Goal: Task Accomplishment & Management: Use online tool/utility

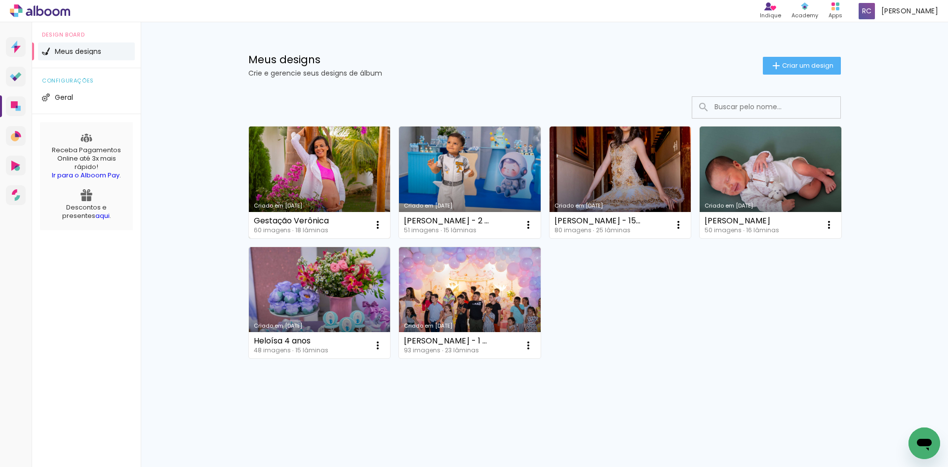
click at [325, 168] on link "Criado em [DATE]" at bounding box center [320, 182] width 142 height 112
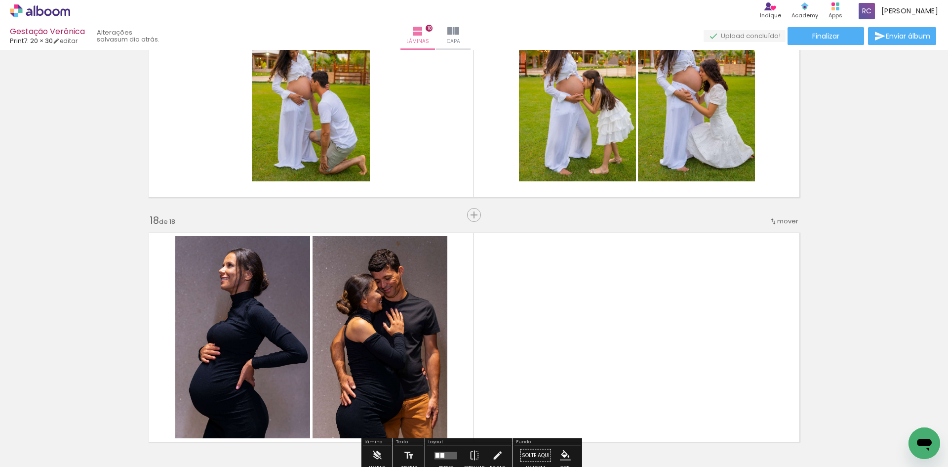
scroll to position [3958, 0]
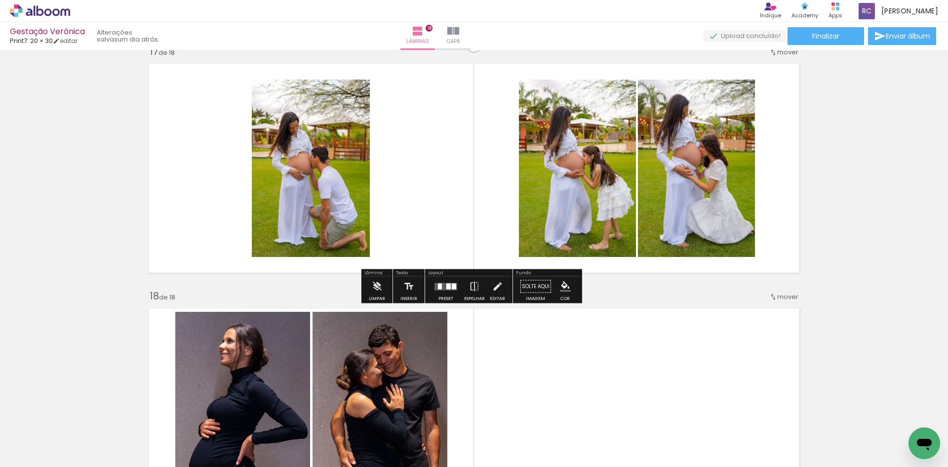
scroll to position [3908, 0]
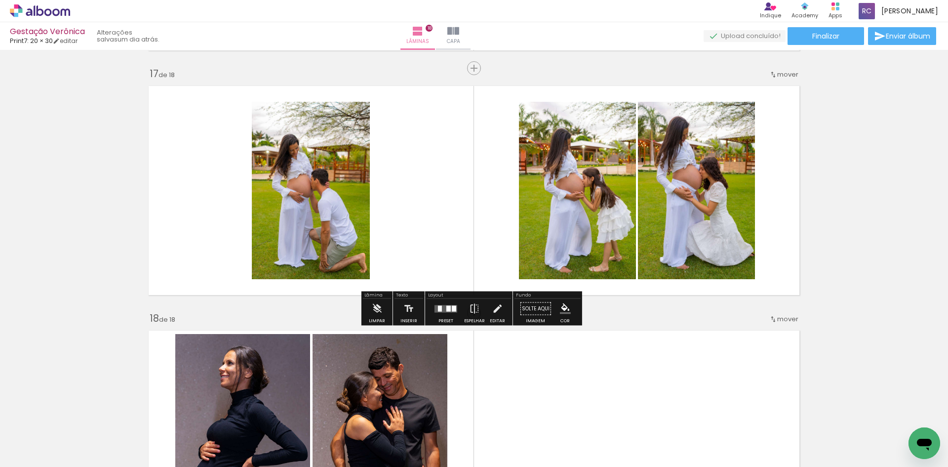
click at [441, 315] on div at bounding box center [446, 309] width 27 height 20
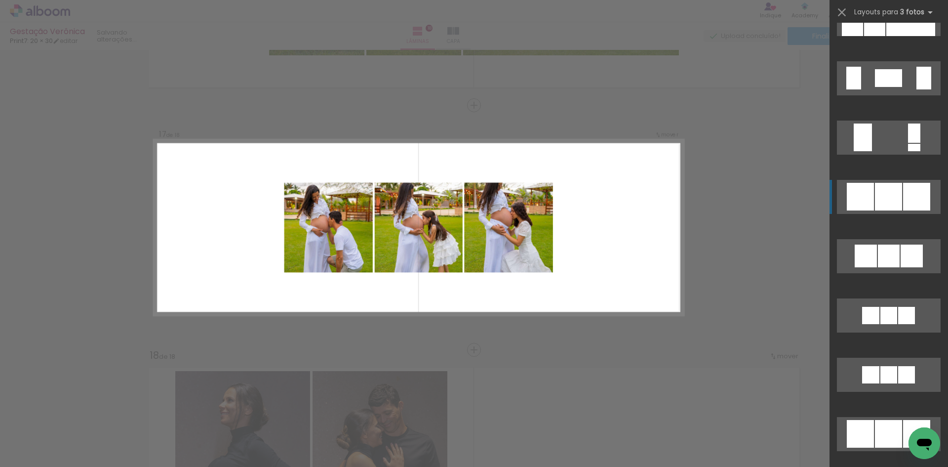
scroll to position [3703, 0]
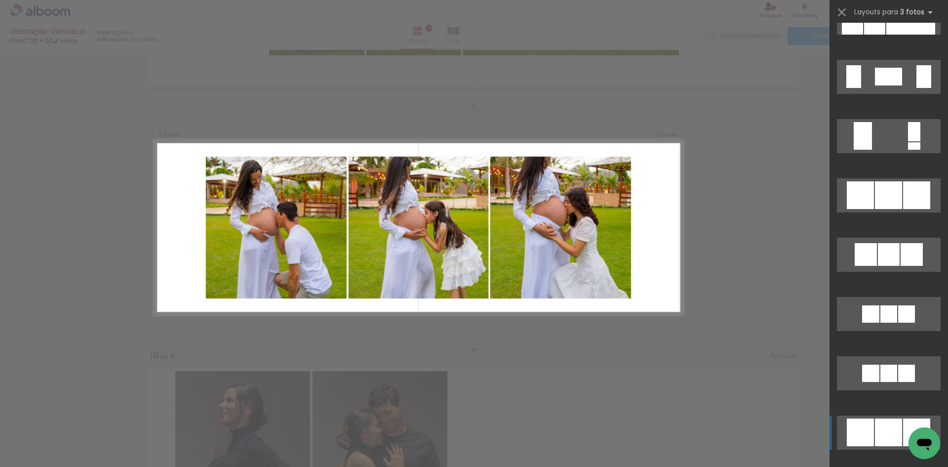
click at [870, 435] on div at bounding box center [860, 432] width 27 height 28
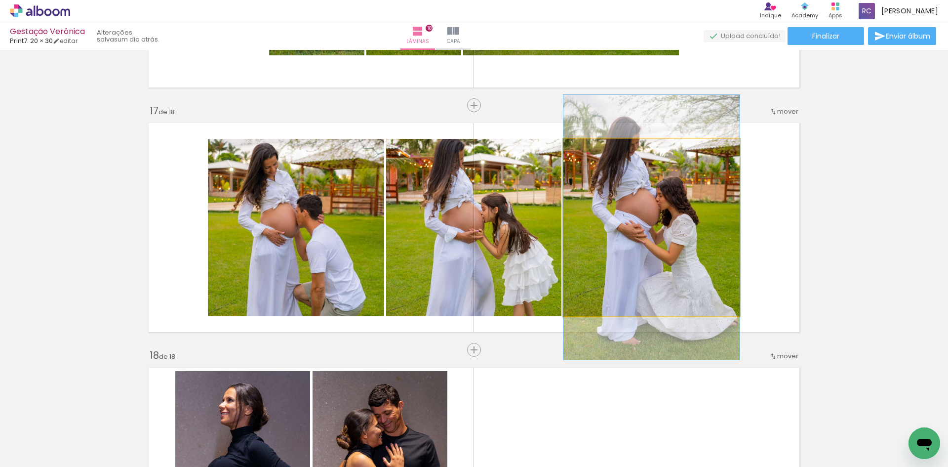
click at [688, 246] on quentale-photo at bounding box center [651, 227] width 176 height 177
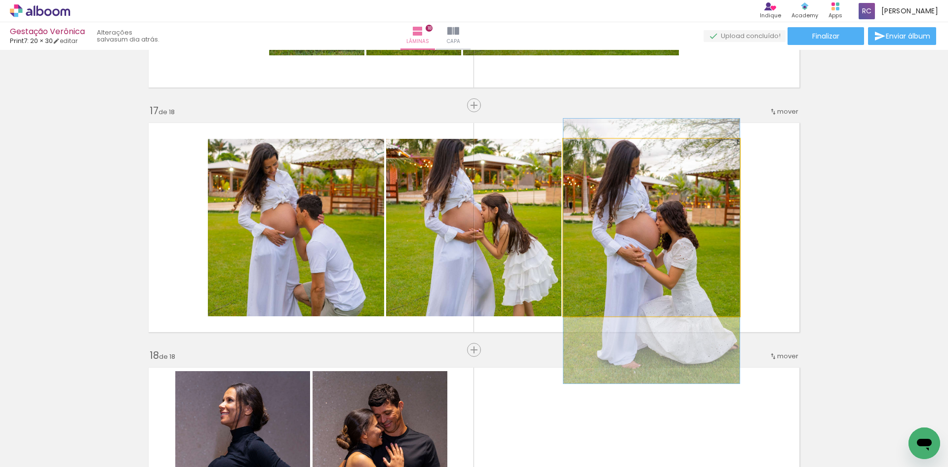
drag, startPoint x: 684, startPoint y: 238, endPoint x: 688, endPoint y: 262, distance: 24.0
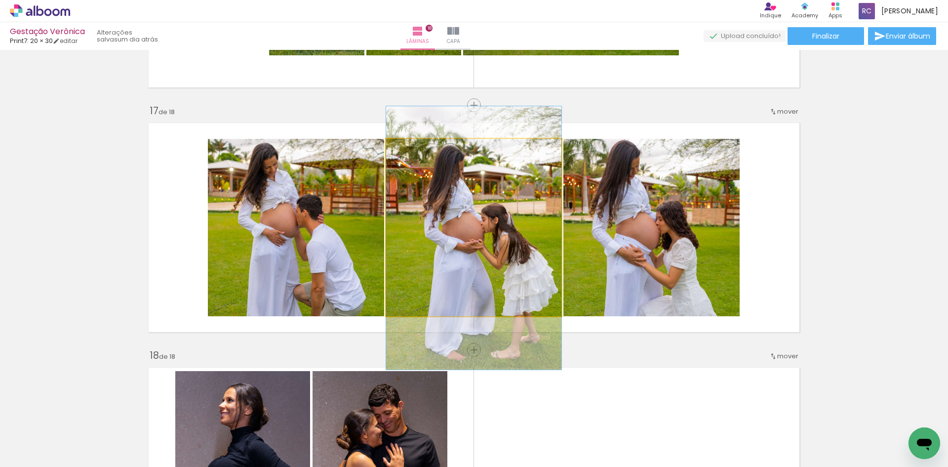
drag, startPoint x: 447, startPoint y: 203, endPoint x: 449, endPoint y: 214, distance: 10.5
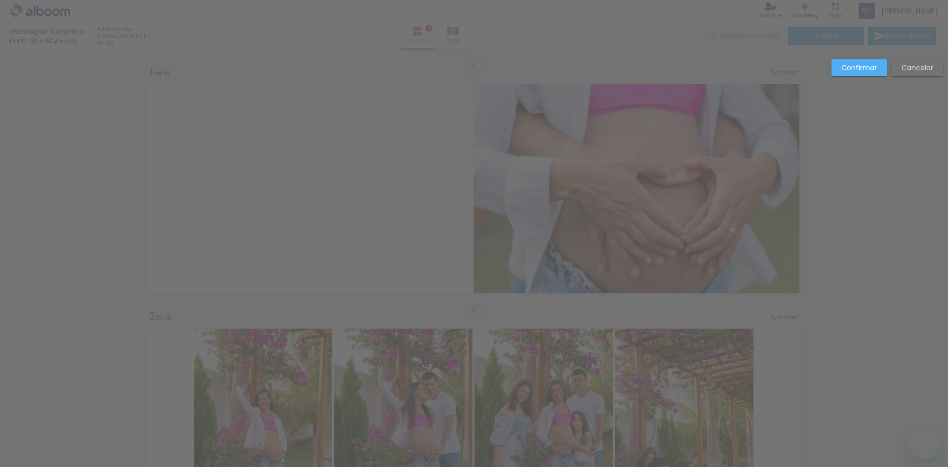
click at [0, 0] on slot "Cancelar" at bounding box center [0, 0] width 0 height 0
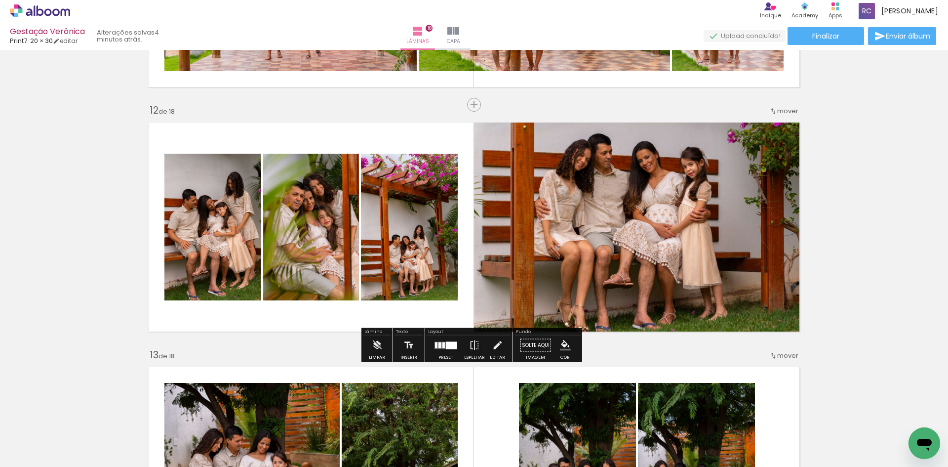
scroll to position [2666, 0]
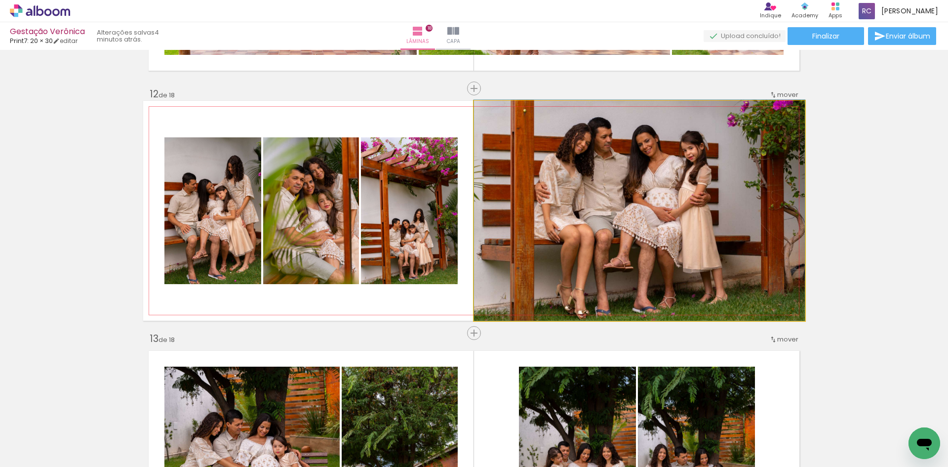
drag, startPoint x: 551, startPoint y: 242, endPoint x: 550, endPoint y: 234, distance: 8.5
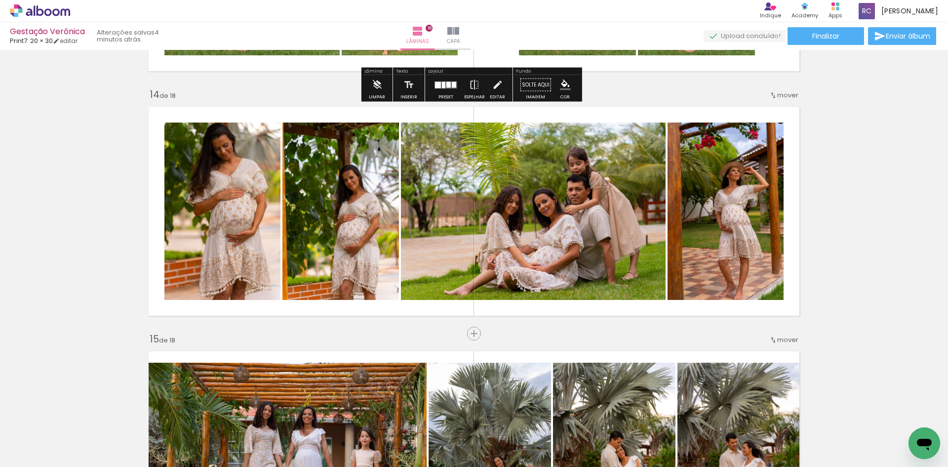
scroll to position [3160, 0]
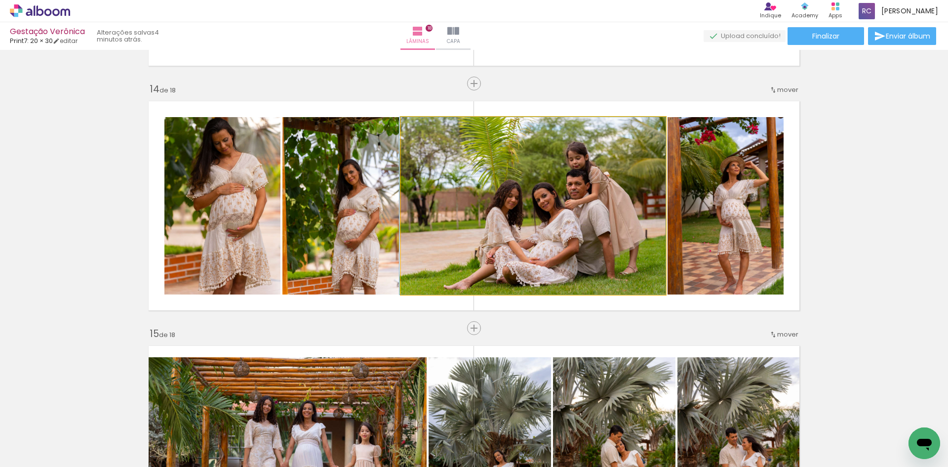
drag, startPoint x: 604, startPoint y: 215, endPoint x: 604, endPoint y: 207, distance: 7.9
drag, startPoint x: 596, startPoint y: 209, endPoint x: 605, endPoint y: 211, distance: 9.1
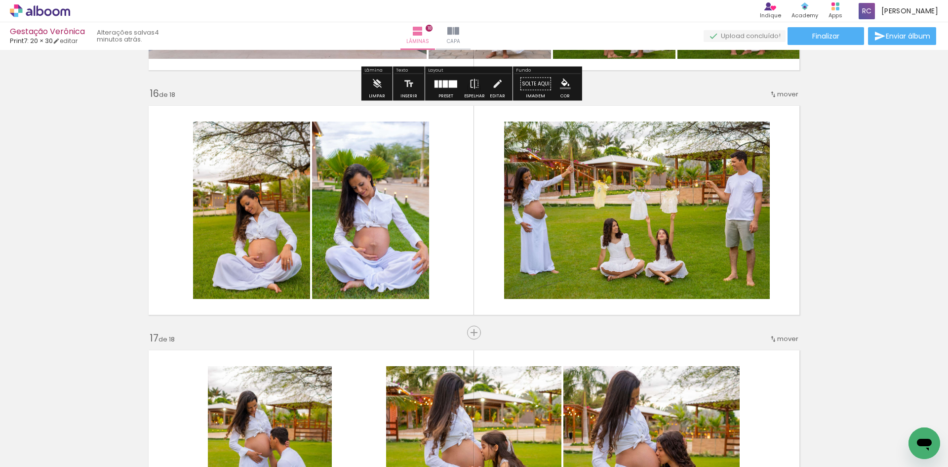
scroll to position [3654, 0]
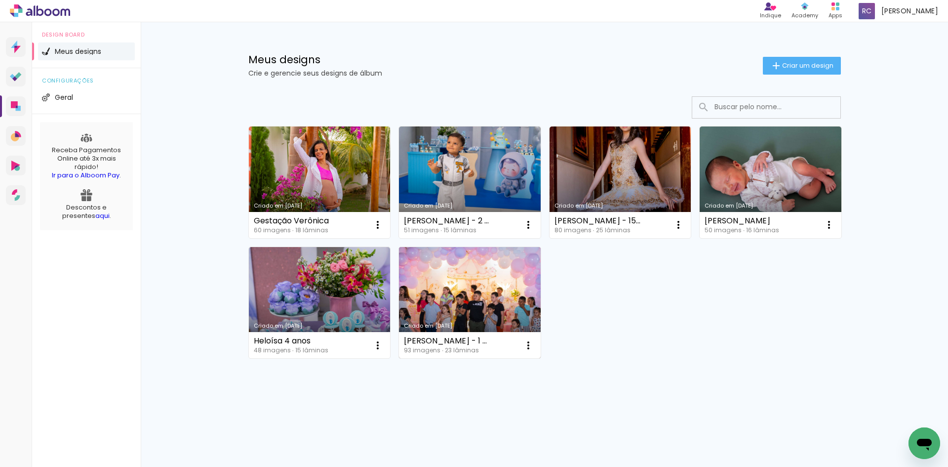
click at [477, 282] on link "Criado em [DATE]" at bounding box center [470, 303] width 142 height 112
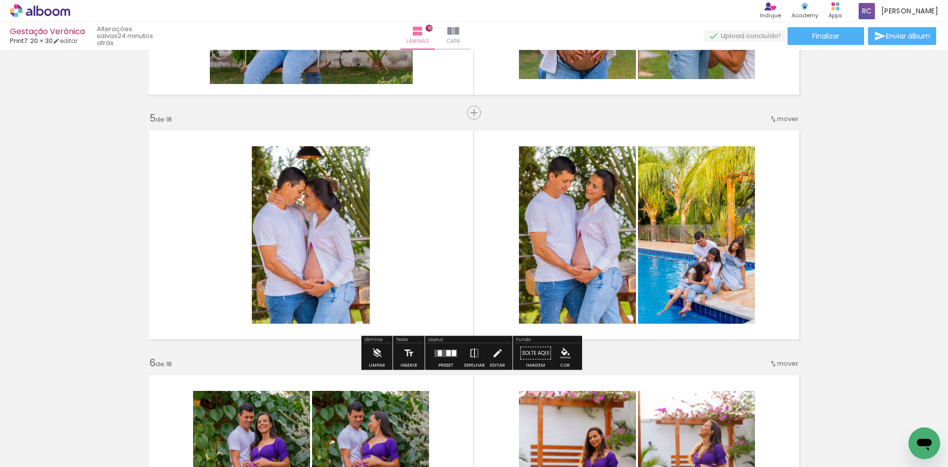
scroll to position [938, 0]
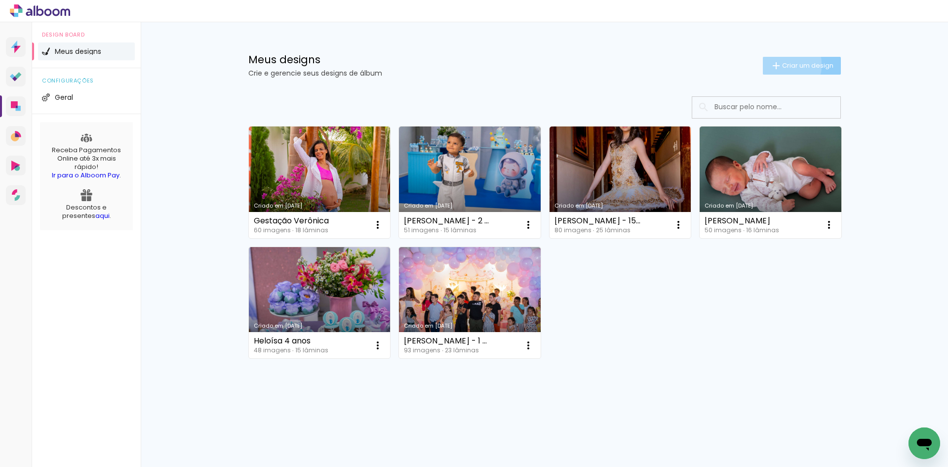
click at [784, 65] on span "Criar um design" at bounding box center [807, 65] width 51 height 6
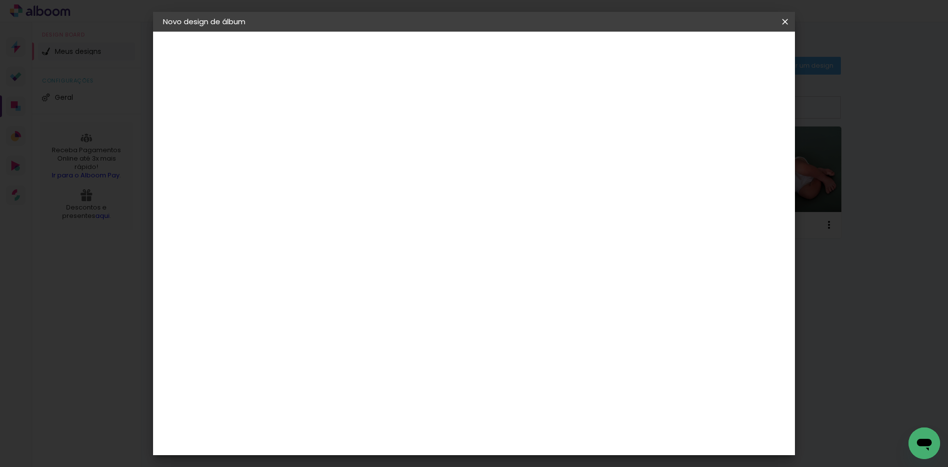
click at [324, 131] on input at bounding box center [324, 132] width 0 height 15
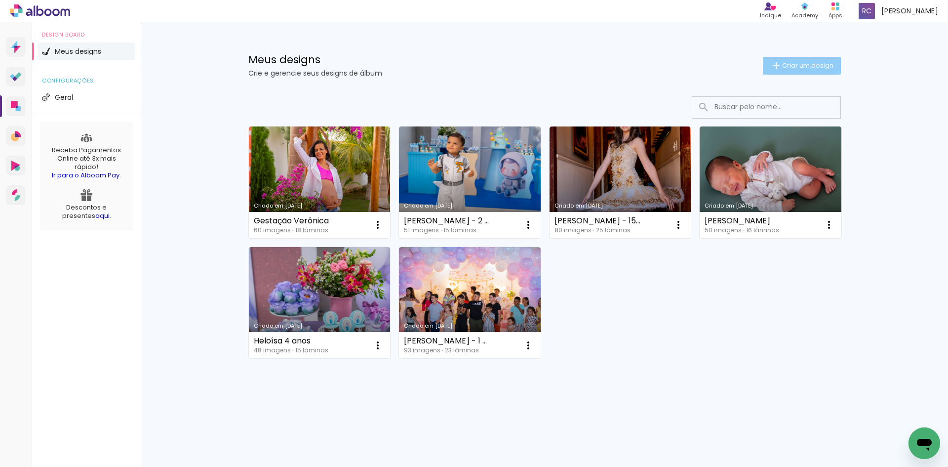
click at [809, 67] on span "Criar um design" at bounding box center [807, 65] width 51 height 6
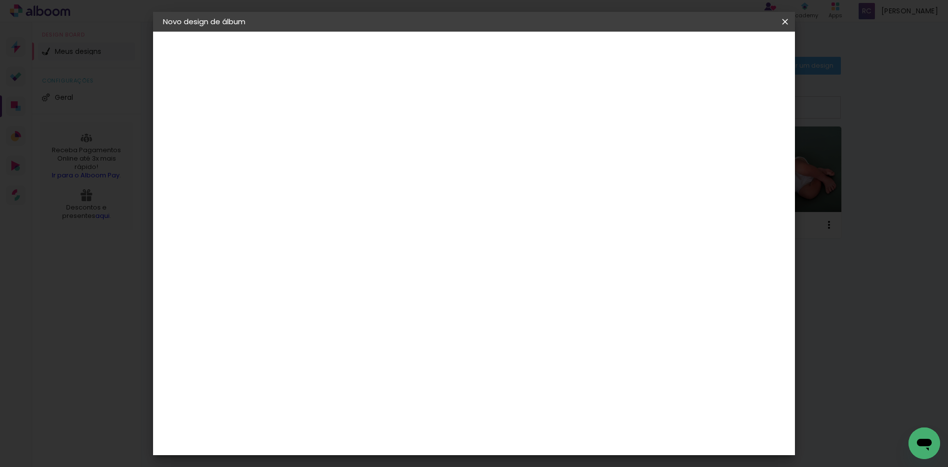
click at [324, 134] on input at bounding box center [324, 132] width 0 height 15
type input "[PERSON_NAME] - 1 ano"
type paper-input "[PERSON_NAME] - 1 ano"
click at [0, 0] on slot "Avançar" at bounding box center [0, 0] width 0 height 0
click at [334, 195] on div at bounding box center [350, 194] width 100 height 1
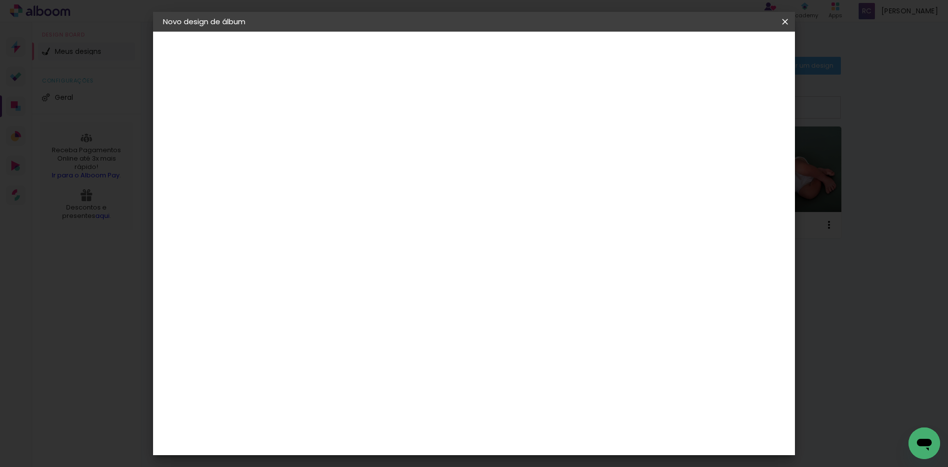
type input "print"
type paper-input "print"
click at [325, 221] on div "Print7" at bounding box center [329, 223] width 23 height 8
click at [0, 0] on slot "Avançar" at bounding box center [0, 0] width 0 height 0
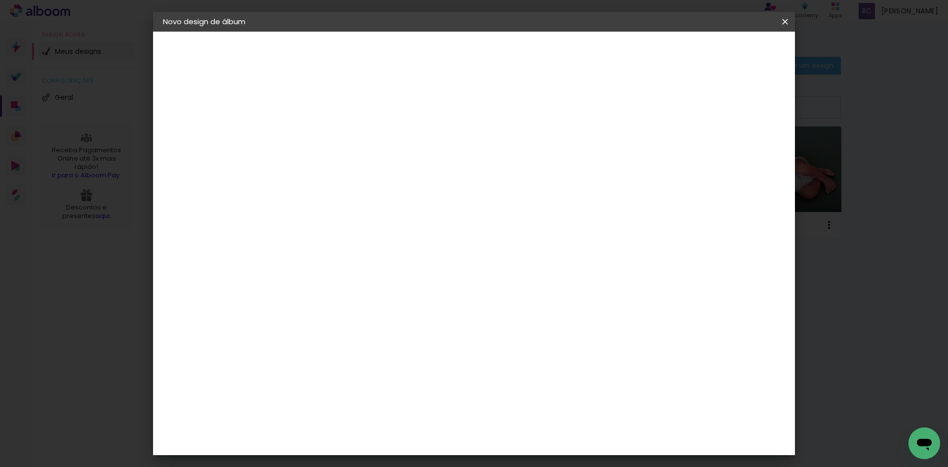
click at [391, 343] on span "20 × 20" at bounding box center [368, 356] width 46 height 26
click at [0, 0] on slot "Avançar" at bounding box center [0, 0] width 0 height 0
click at [723, 55] on span "Iniciar design" at bounding box center [700, 52] width 45 height 7
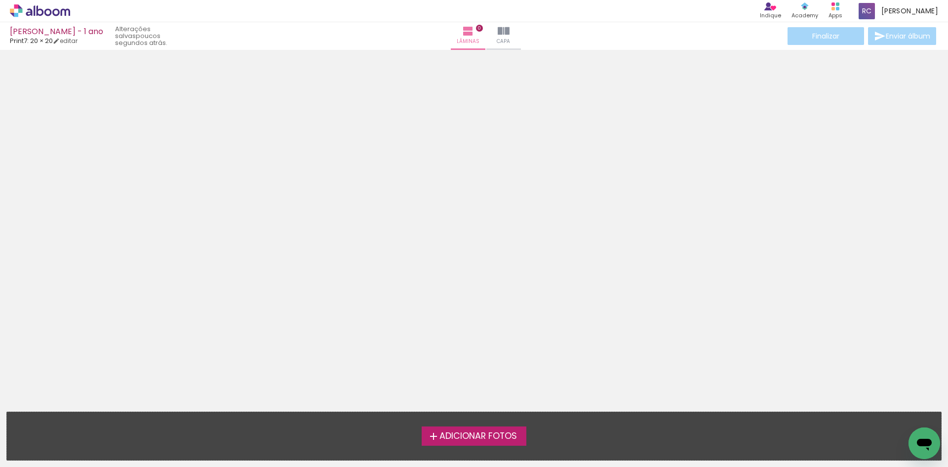
click at [489, 442] on label "Adicionar Fotos" at bounding box center [474, 435] width 105 height 19
click at [0, 0] on input "file" at bounding box center [0, 0] width 0 height 0
click at [433, 434] on iron-icon at bounding box center [434, 436] width 12 height 12
click at [0, 0] on input "file" at bounding box center [0, 0] width 0 height 0
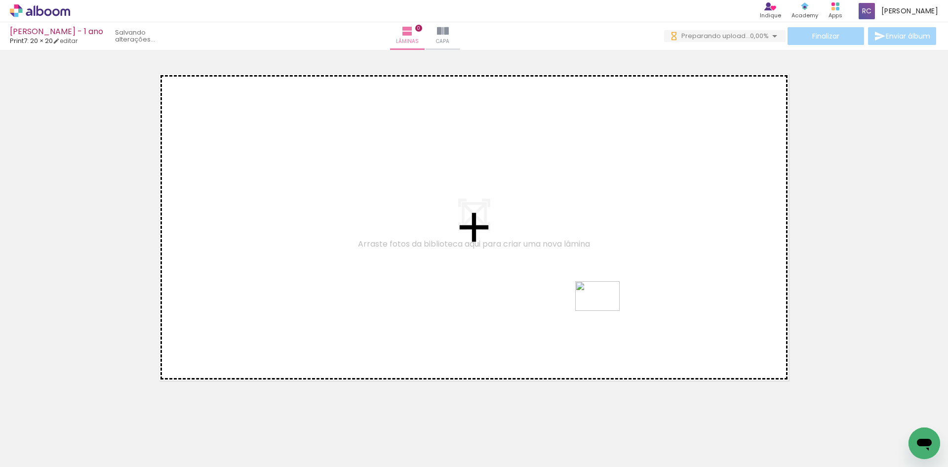
drag, startPoint x: 549, startPoint y: 444, endPoint x: 628, endPoint y: 269, distance: 192.9
click at [628, 269] on quentale-workspace at bounding box center [474, 233] width 948 height 467
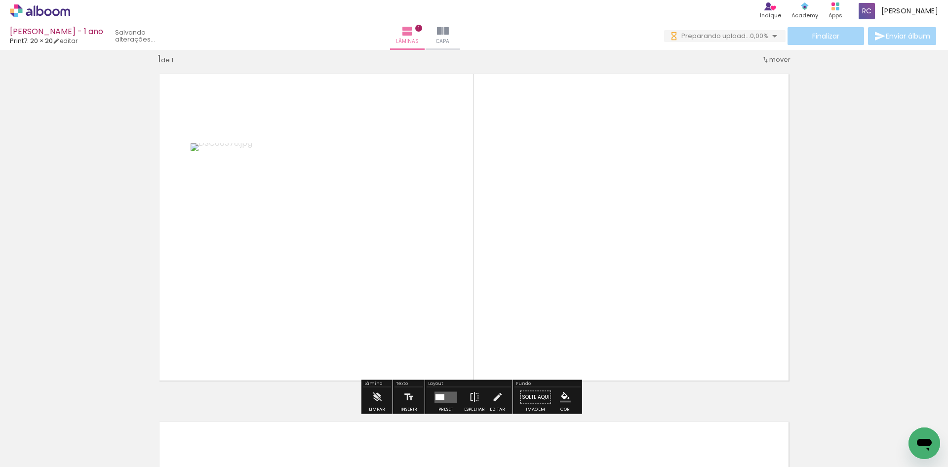
scroll to position [13, 0]
click at [474, 399] on iron-icon at bounding box center [474, 397] width 11 height 20
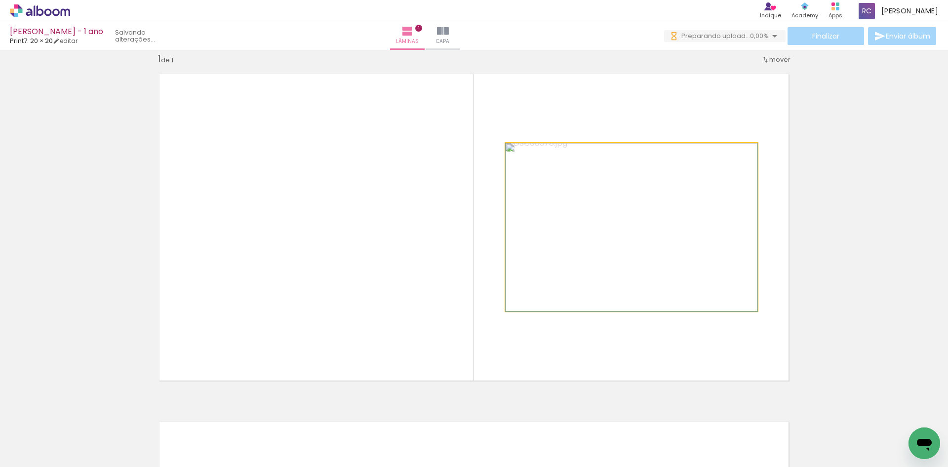
click at [633, 275] on quentale-photo at bounding box center [632, 227] width 252 height 168
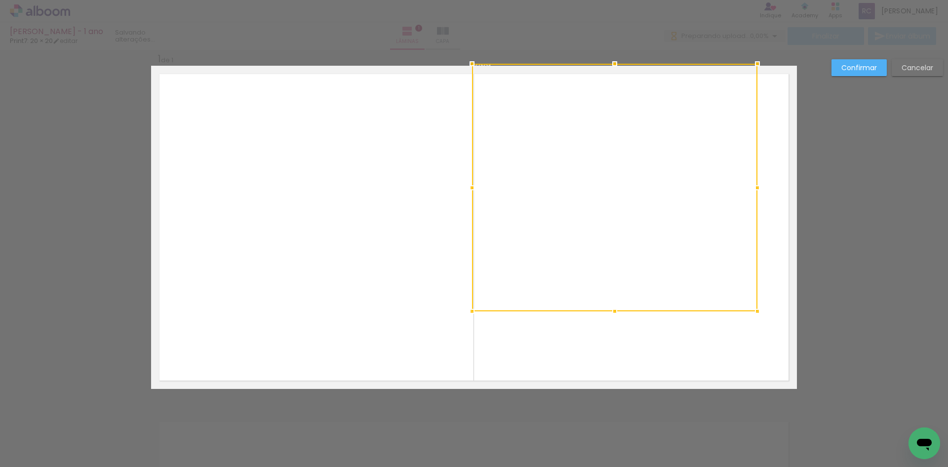
drag, startPoint x: 503, startPoint y: 145, endPoint x: 469, endPoint y: 64, distance: 88.1
click at [469, 64] on div at bounding box center [472, 64] width 20 height 20
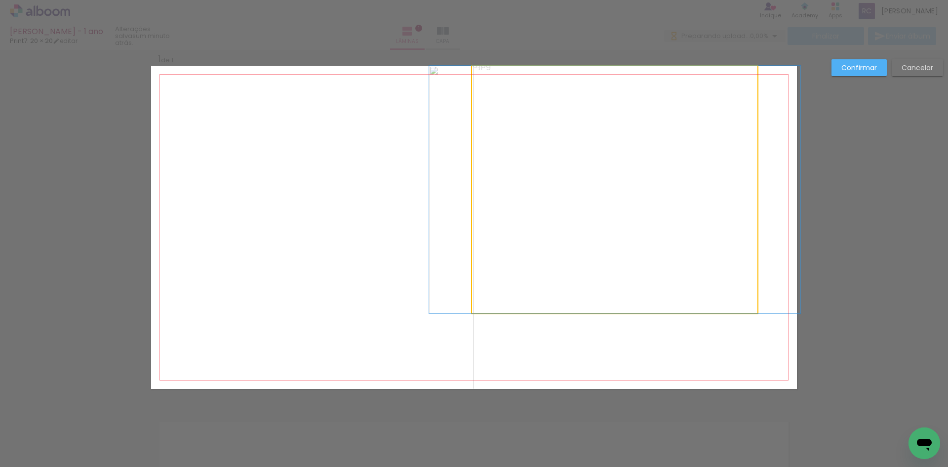
click at [648, 258] on quentale-photo at bounding box center [614, 189] width 285 height 247
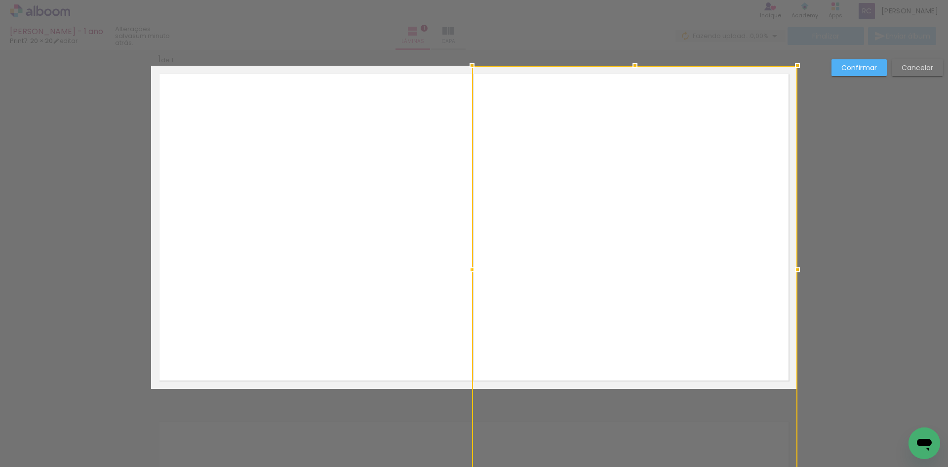
drag, startPoint x: 753, startPoint y: 314, endPoint x: 787, endPoint y: 328, distance: 36.2
click at [787, 328] on div at bounding box center [634, 269] width 325 height 407
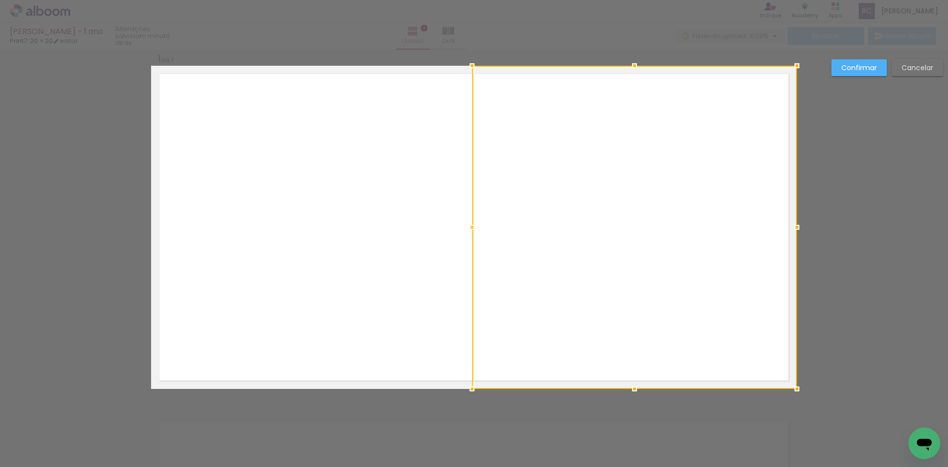
drag, startPoint x: 733, startPoint y: 293, endPoint x: 764, endPoint y: 265, distance: 41.6
click at [764, 265] on div at bounding box center [634, 227] width 325 height 323
click at [847, 60] on paper-button "Confirmar" at bounding box center [858, 67] width 55 height 17
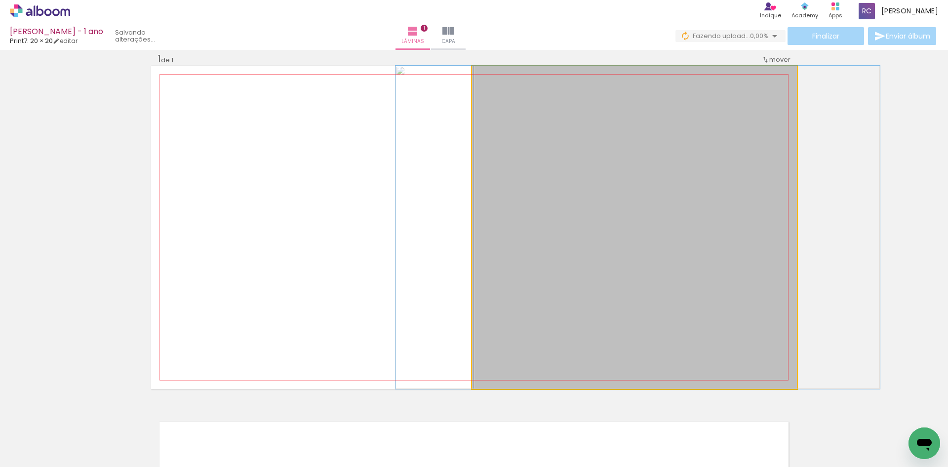
drag, startPoint x: 682, startPoint y: 247, endPoint x: 686, endPoint y: 177, distance: 70.7
drag, startPoint x: 715, startPoint y: 172, endPoint x: 689, endPoint y: 168, distance: 26.9
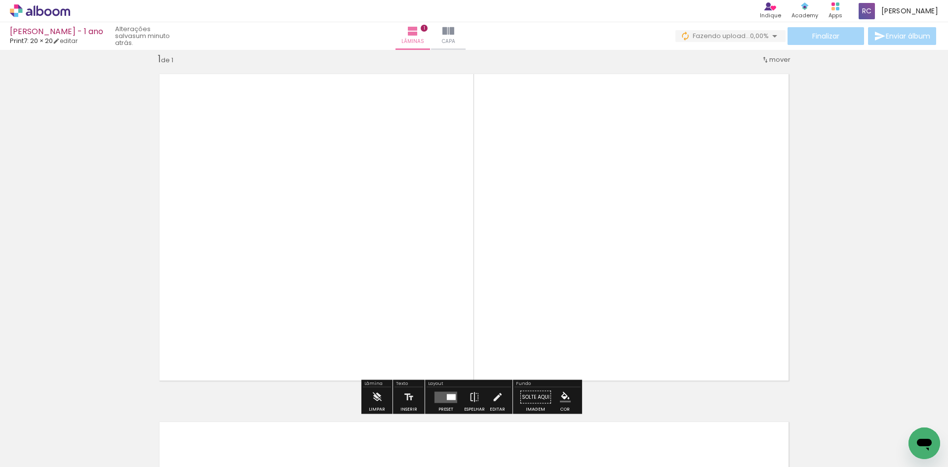
click at [835, 168] on div "Inserir lâmina 1 de 1" at bounding box center [474, 388] width 948 height 696
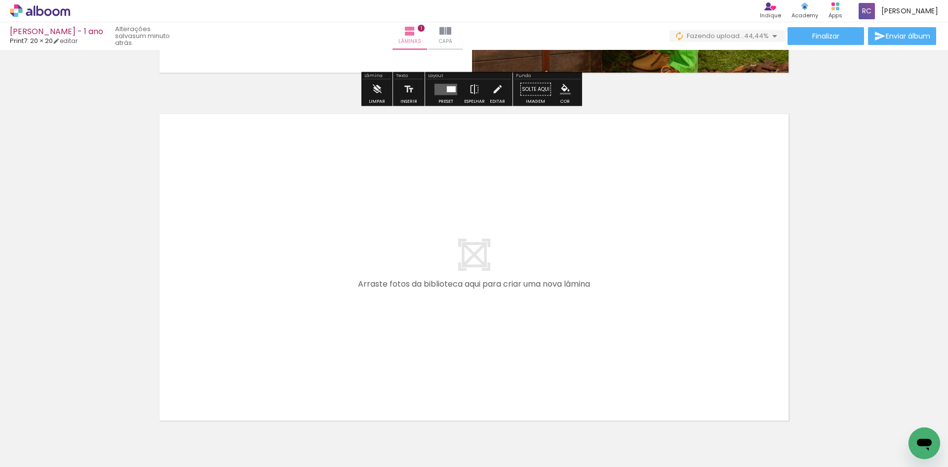
scroll to position [358, 0]
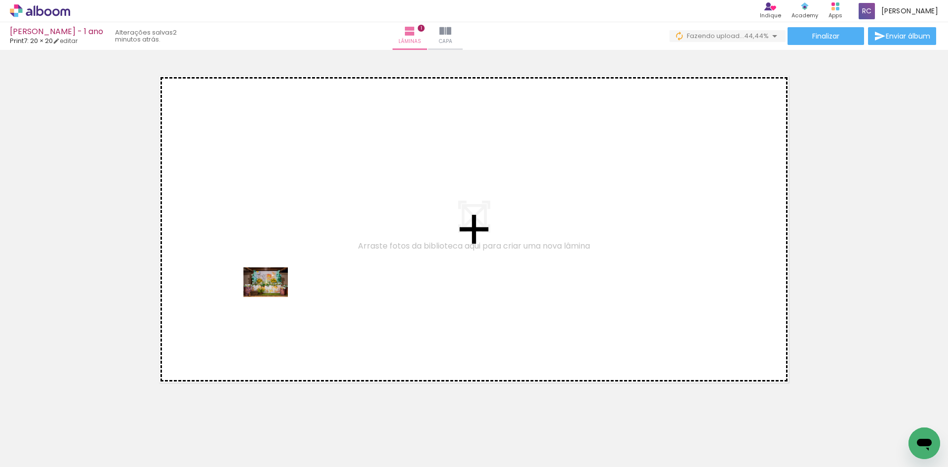
drag, startPoint x: 95, startPoint y: 446, endPoint x: 273, endPoint y: 297, distance: 232.3
click at [273, 297] on quentale-workspace at bounding box center [474, 233] width 948 height 467
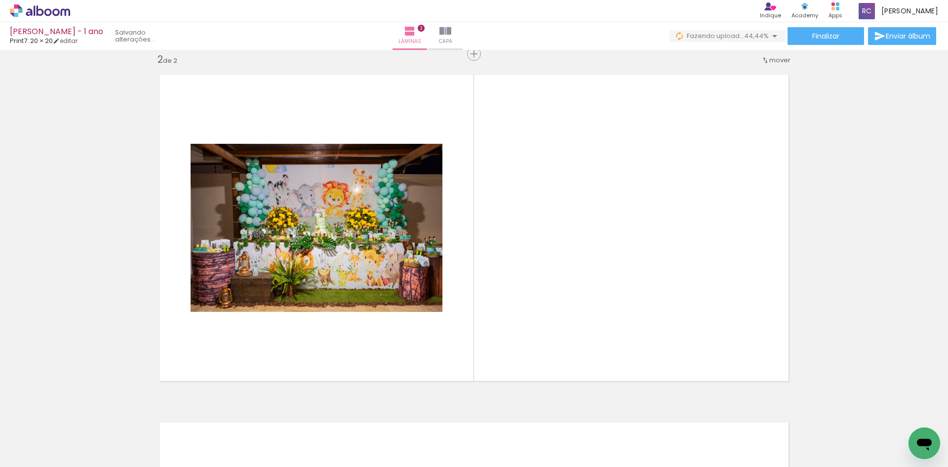
scroll to position [360, 0]
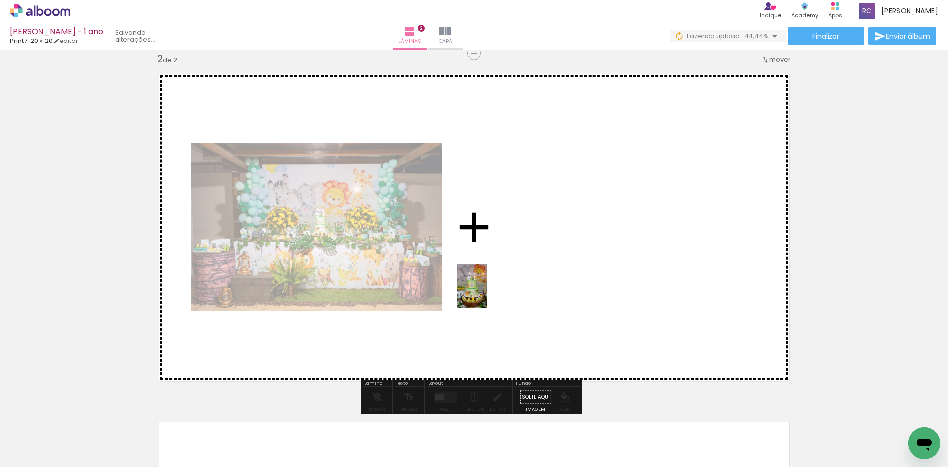
drag, startPoint x: 157, startPoint y: 442, endPoint x: 535, endPoint y: 274, distance: 413.7
click at [535, 274] on quentale-workspace at bounding box center [474, 233] width 948 height 467
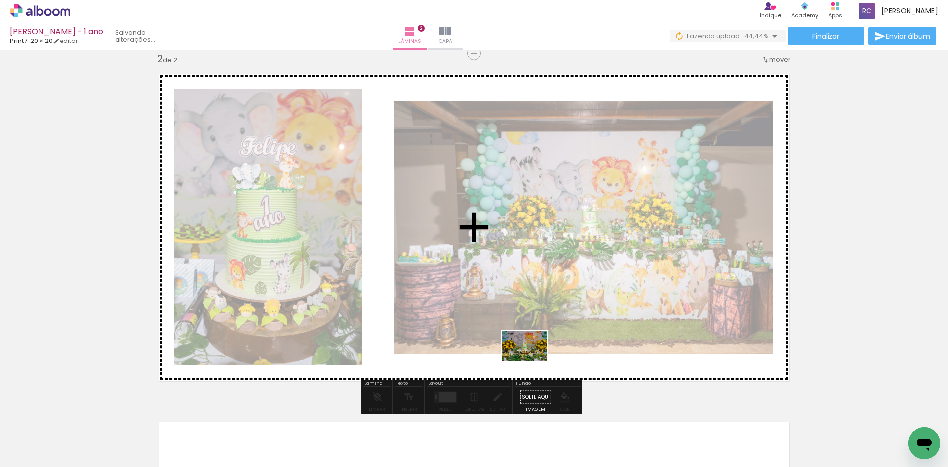
drag, startPoint x: 217, startPoint y: 439, endPoint x: 528, endPoint y: 361, distance: 320.2
click at [531, 360] on quentale-workspace at bounding box center [474, 233] width 948 height 467
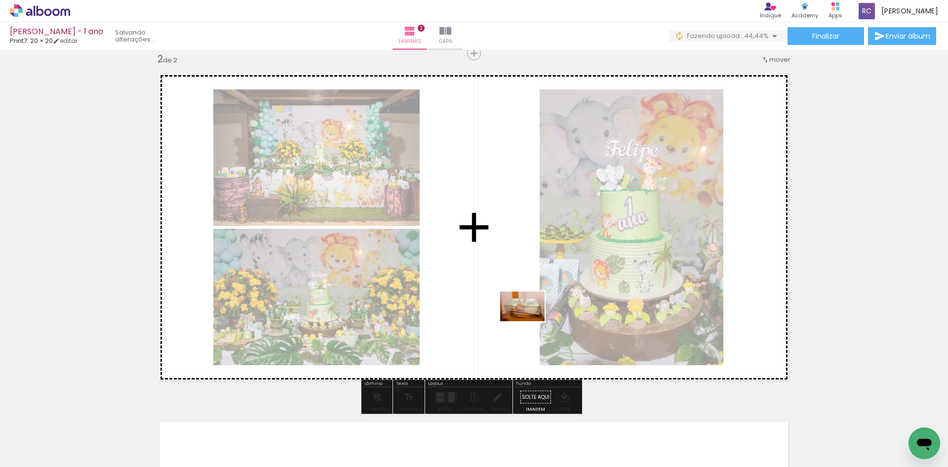
drag, startPoint x: 275, startPoint y: 446, endPoint x: 530, endPoint y: 321, distance: 284.2
click at [530, 321] on quentale-workspace at bounding box center [474, 233] width 948 height 467
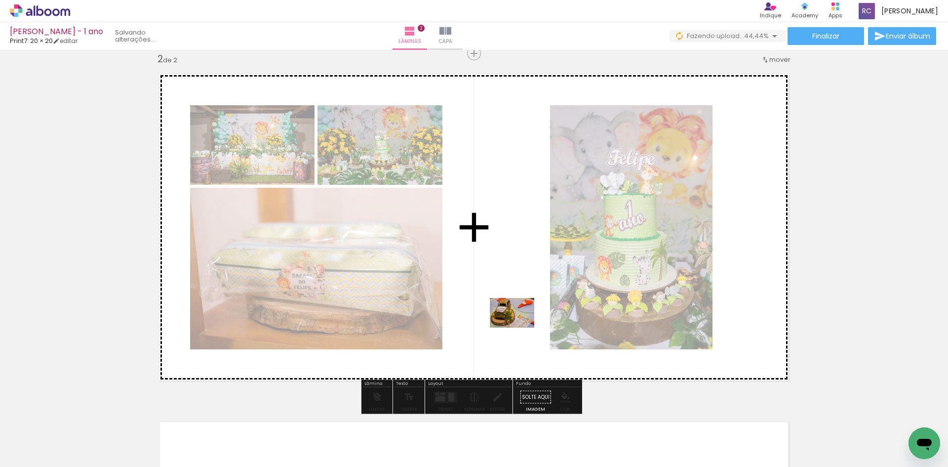
drag, startPoint x: 328, startPoint y: 442, endPoint x: 520, endPoint y: 323, distance: 226.6
click at [520, 323] on quentale-workspace at bounding box center [474, 233] width 948 height 467
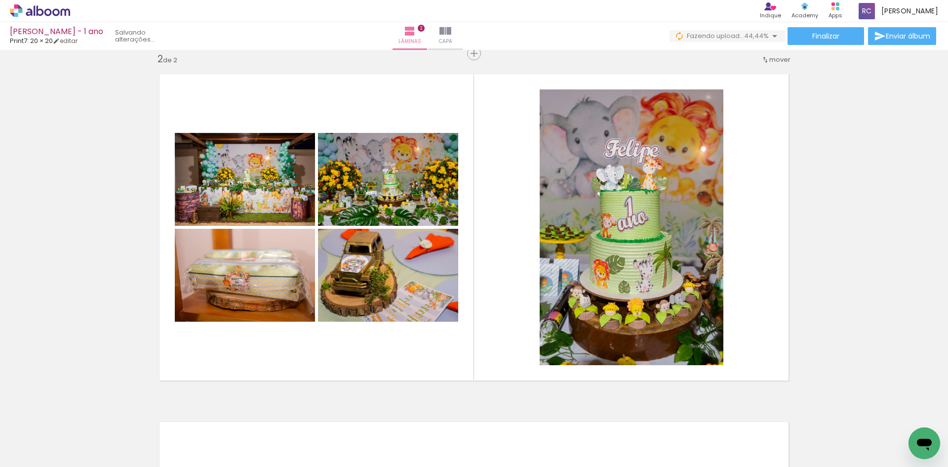
scroll to position [0, 1127]
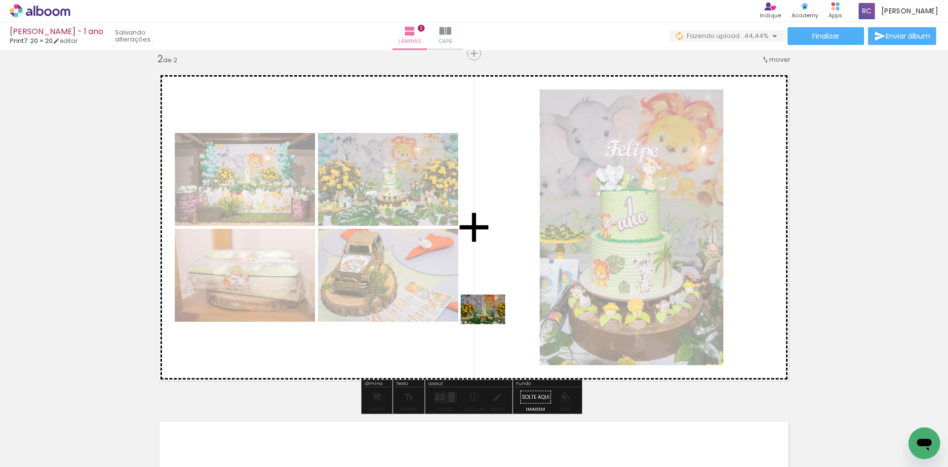
drag, startPoint x: 859, startPoint y: 443, endPoint x: 490, endPoint y: 324, distance: 387.5
click at [490, 324] on quentale-workspace at bounding box center [474, 233] width 948 height 467
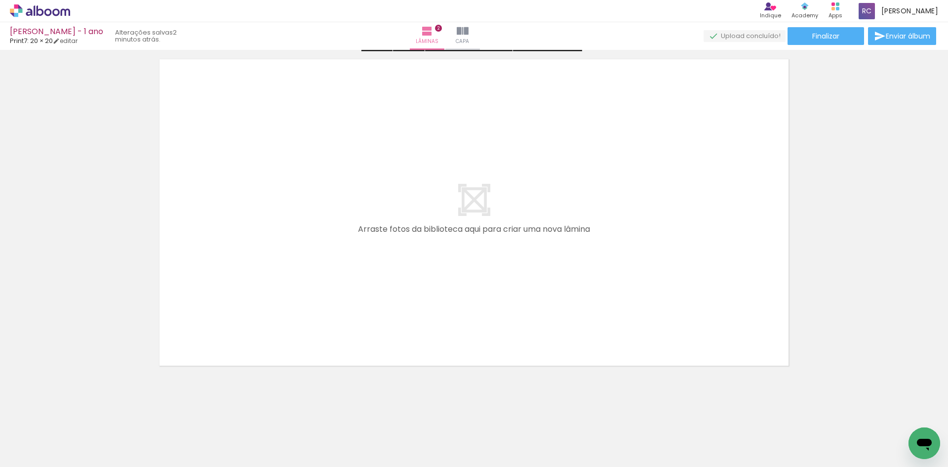
scroll to position [734, 0]
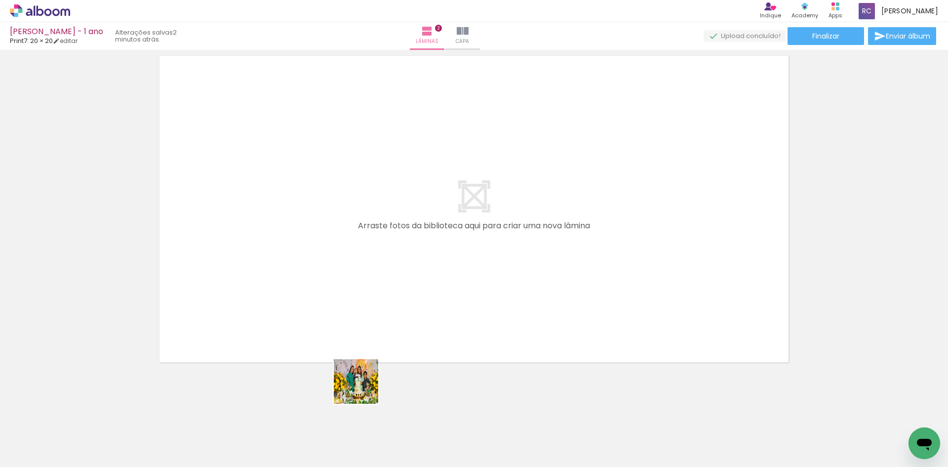
drag, startPoint x: 381, startPoint y: 441, endPoint x: 333, endPoint y: 285, distance: 163.2
click at [333, 285] on quentale-workspace at bounding box center [474, 233] width 948 height 467
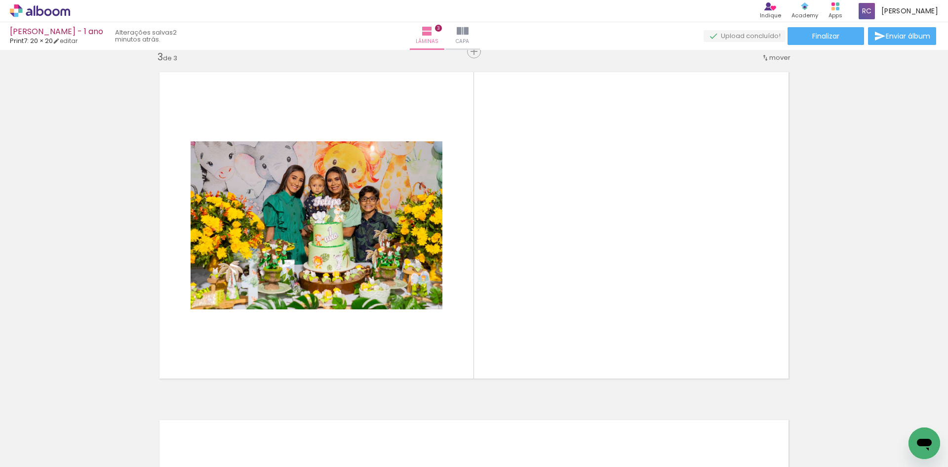
scroll to position [708, 0]
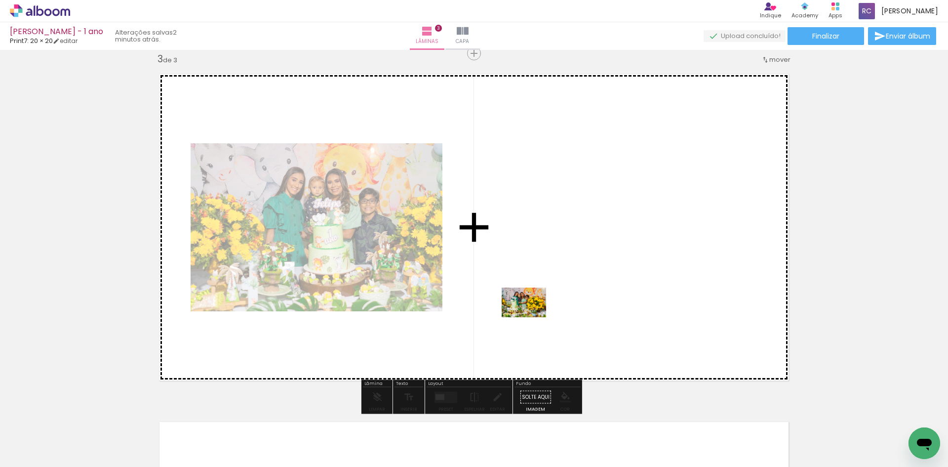
drag, startPoint x: 428, startPoint y: 445, endPoint x: 531, endPoint y: 316, distance: 165.8
click at [531, 316] on quentale-workspace at bounding box center [474, 233] width 948 height 467
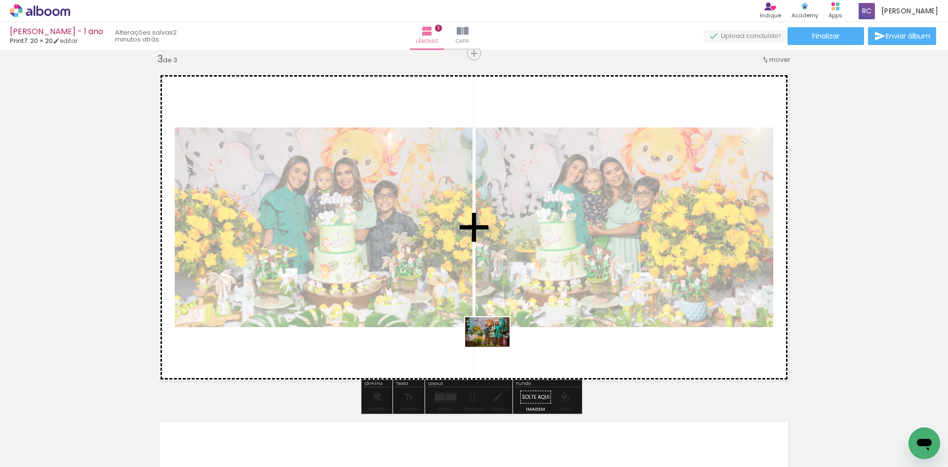
drag, startPoint x: 492, startPoint y: 441, endPoint x: 495, endPoint y: 347, distance: 94.3
click at [495, 347] on quentale-workspace at bounding box center [474, 233] width 948 height 467
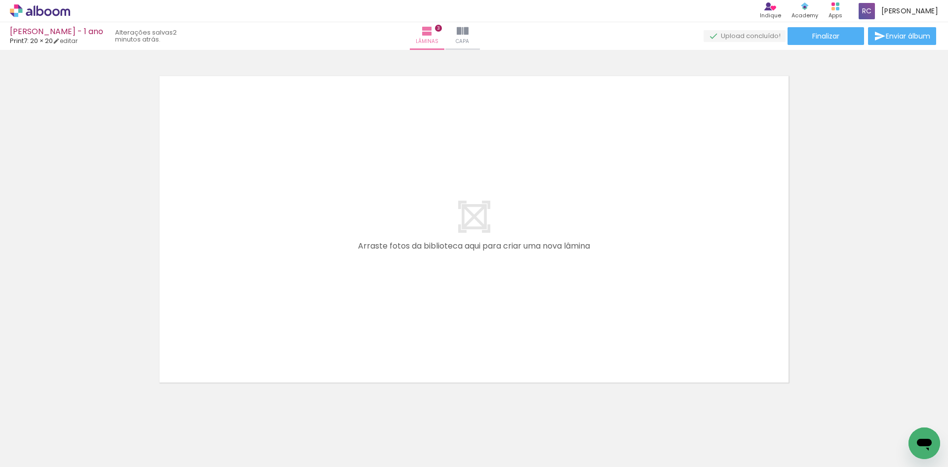
scroll to position [0, 469]
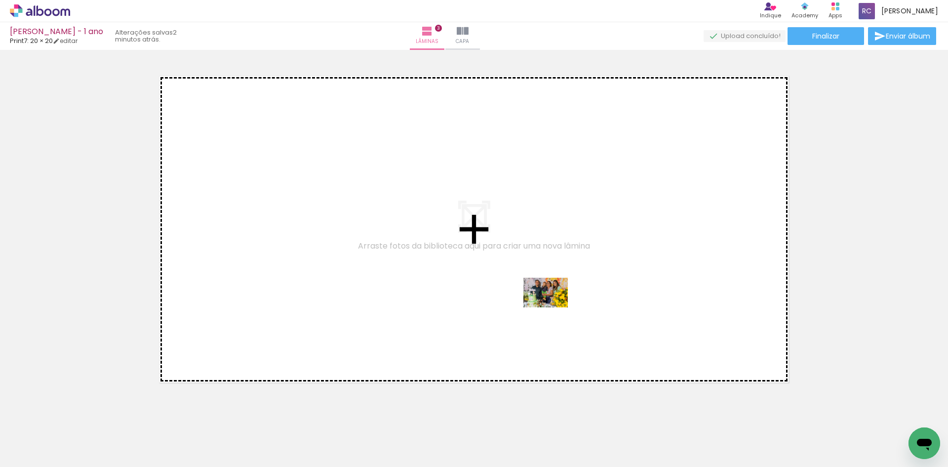
drag, startPoint x: 631, startPoint y: 444, endPoint x: 553, endPoint y: 307, distance: 158.1
click at [553, 307] on quentale-workspace at bounding box center [474, 233] width 948 height 467
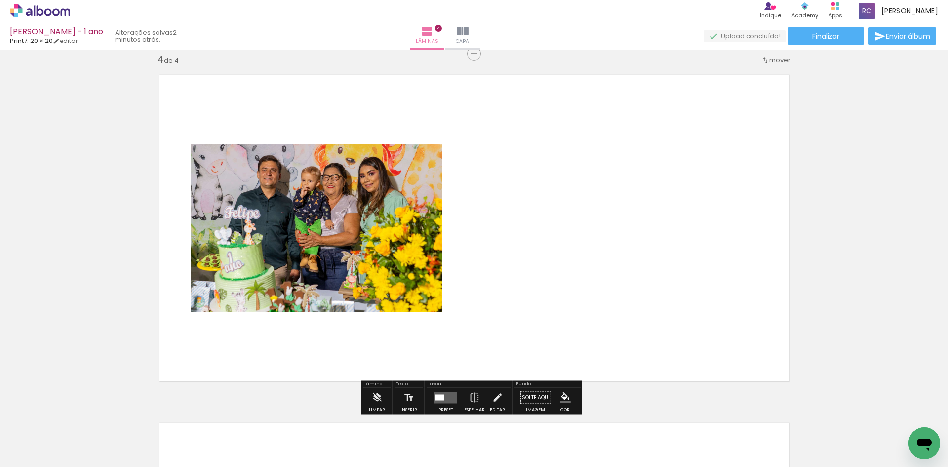
scroll to position [1056, 0]
click at [379, 262] on quentale-photo at bounding box center [317, 227] width 252 height 168
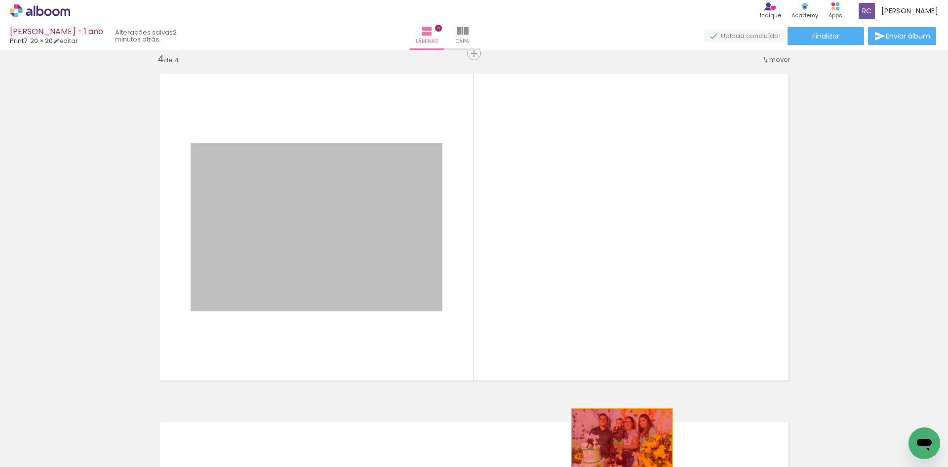
drag, startPoint x: 379, startPoint y: 262, endPoint x: 618, endPoint y: 442, distance: 299.7
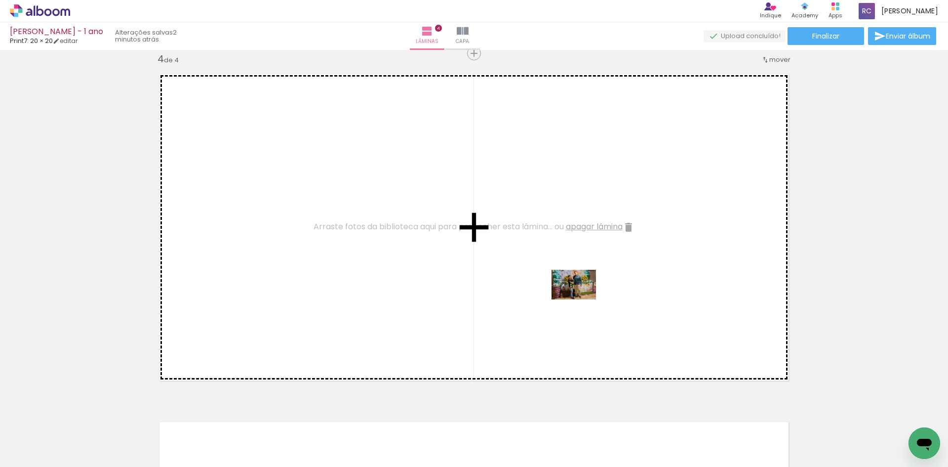
drag, startPoint x: 847, startPoint y: 437, endPoint x: 579, endPoint y: 298, distance: 302.5
click at [579, 298] on quentale-workspace at bounding box center [474, 233] width 948 height 467
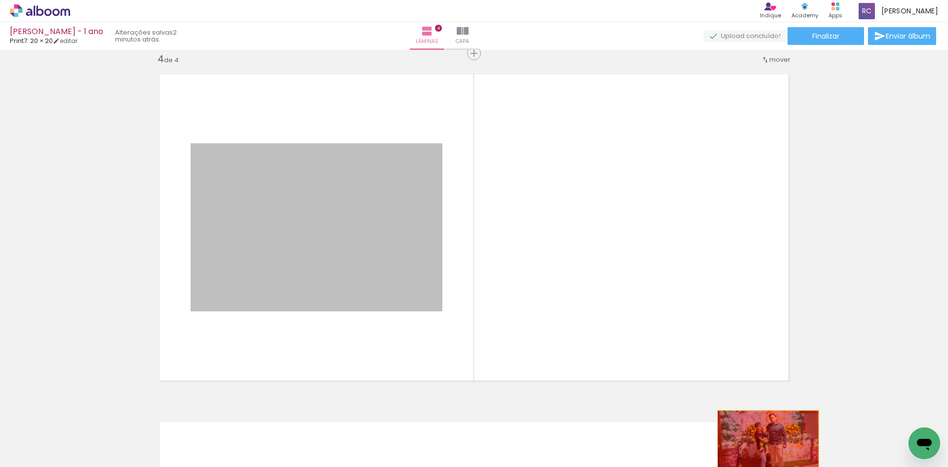
drag, startPoint x: 395, startPoint y: 270, endPoint x: 764, endPoint y: 444, distance: 408.2
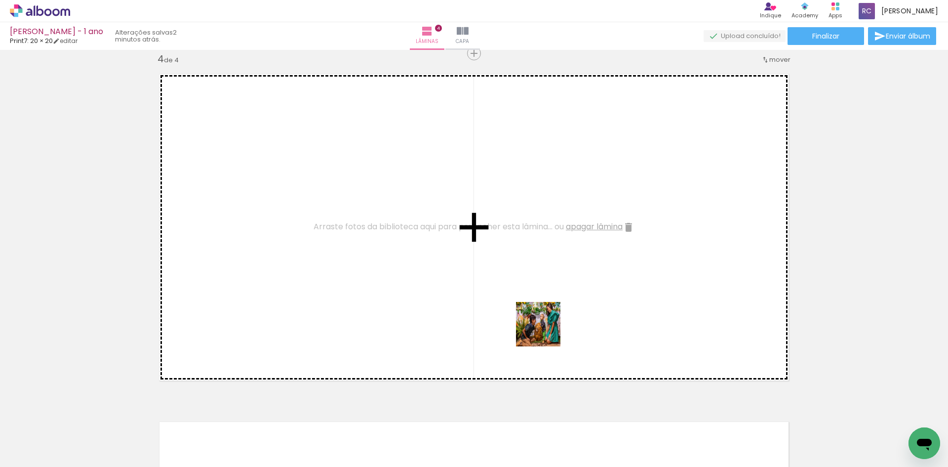
drag, startPoint x: 199, startPoint y: 448, endPoint x: 549, endPoint y: 348, distance: 363.8
click at [579, 316] on quentale-workspace at bounding box center [474, 233] width 948 height 467
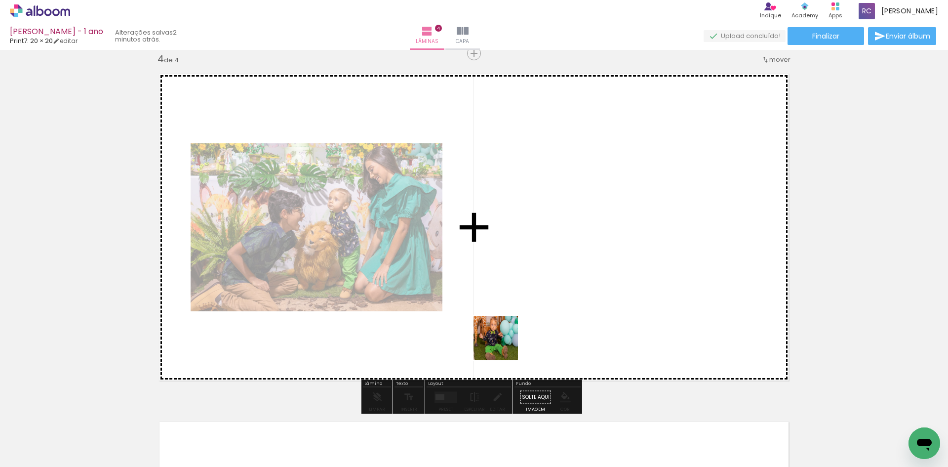
drag, startPoint x: 407, startPoint y: 436, endPoint x: 537, endPoint y: 296, distance: 191.5
click at [537, 296] on quentale-workspace at bounding box center [474, 233] width 948 height 467
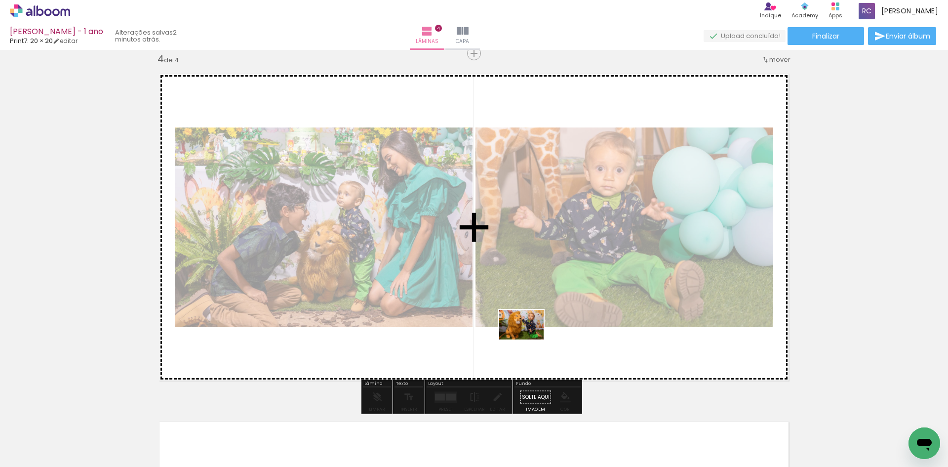
drag, startPoint x: 127, startPoint y: 441, endPoint x: 529, endPoint y: 339, distance: 414.6
click at [529, 339] on quentale-workspace at bounding box center [474, 233] width 948 height 467
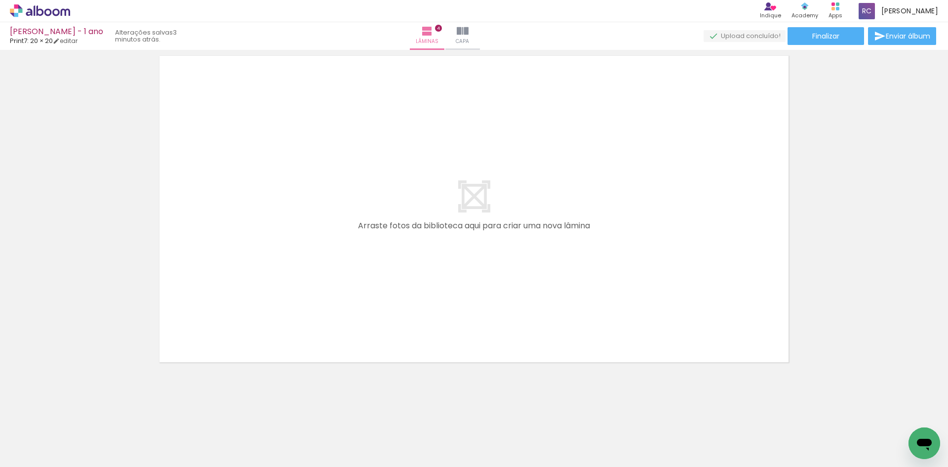
scroll to position [0, 464]
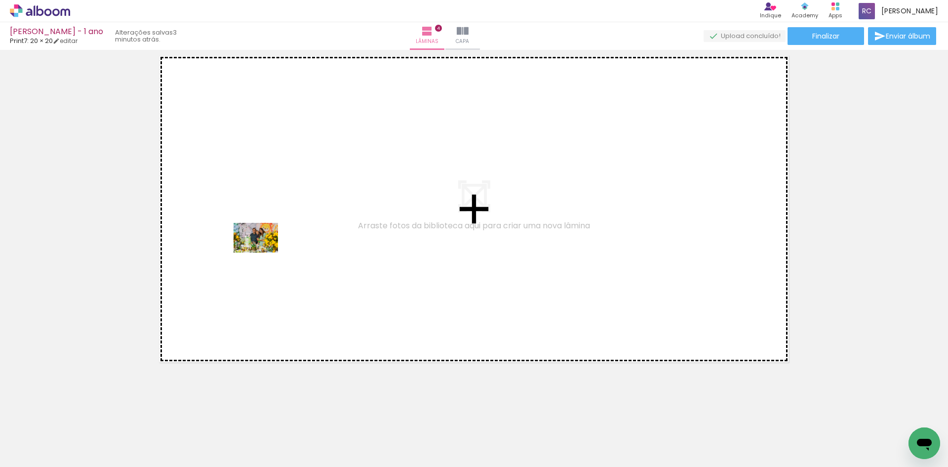
drag, startPoint x: 663, startPoint y: 429, endPoint x: 260, endPoint y: 249, distance: 440.7
click at [260, 249] on quentale-workspace at bounding box center [474, 233] width 948 height 467
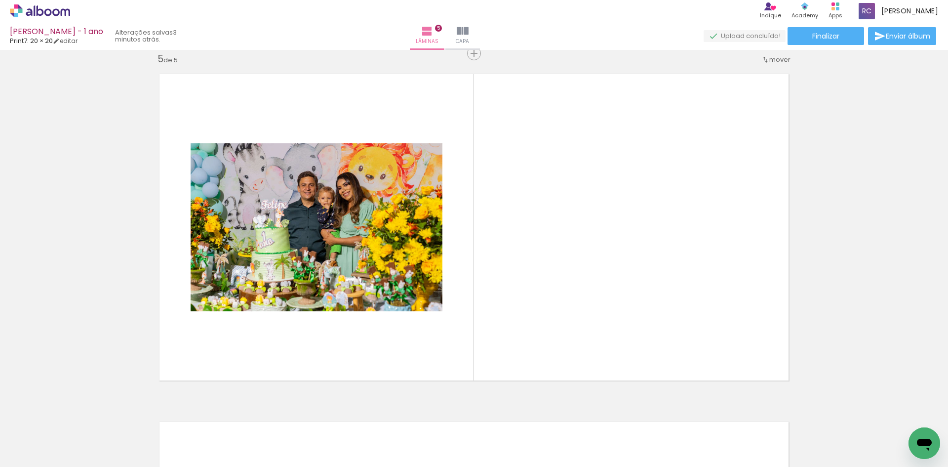
scroll to position [0, 715]
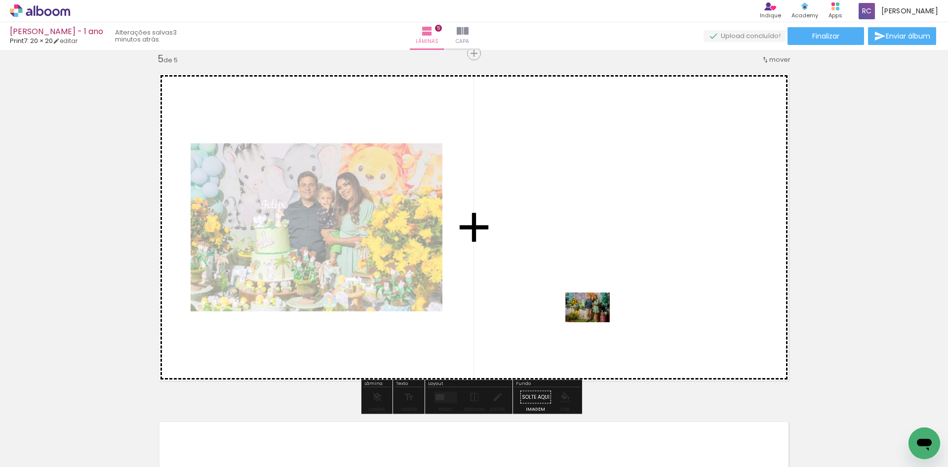
drag, startPoint x: 487, startPoint y: 444, endPoint x: 596, endPoint y: 319, distance: 165.5
click at [596, 319] on quentale-workspace at bounding box center [474, 233] width 948 height 467
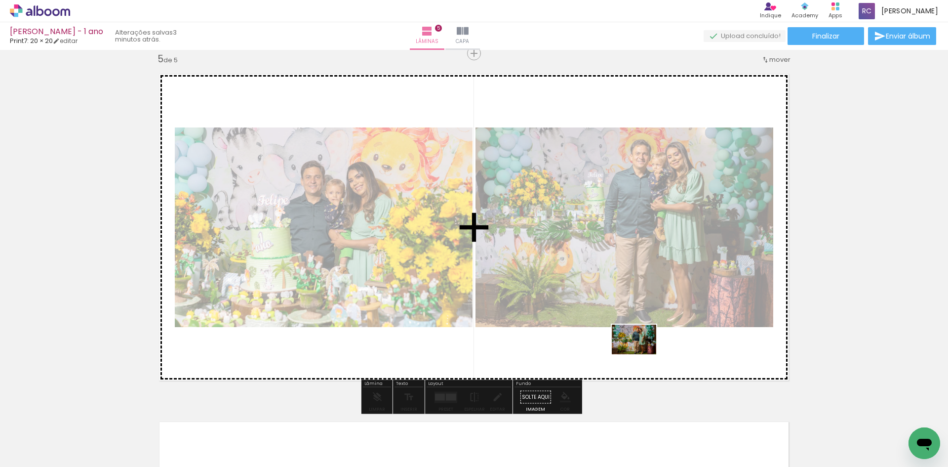
drag, startPoint x: 653, startPoint y: 433, endPoint x: 641, endPoint y: 354, distance: 79.4
click at [641, 354] on quentale-workspace at bounding box center [474, 233] width 948 height 467
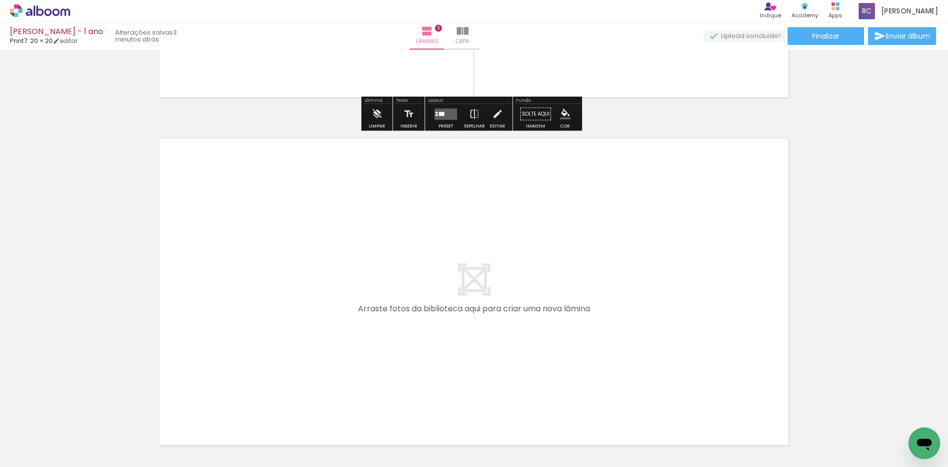
scroll to position [1749, 0]
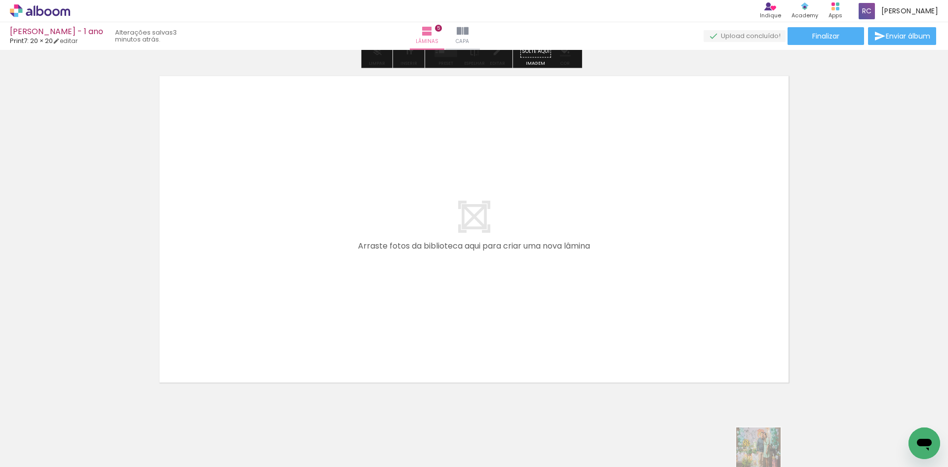
drag, startPoint x: 678, startPoint y: 459, endPoint x: 831, endPoint y: 454, distance: 152.6
click at [0, 0] on slot at bounding box center [0, 0] width 0 height 0
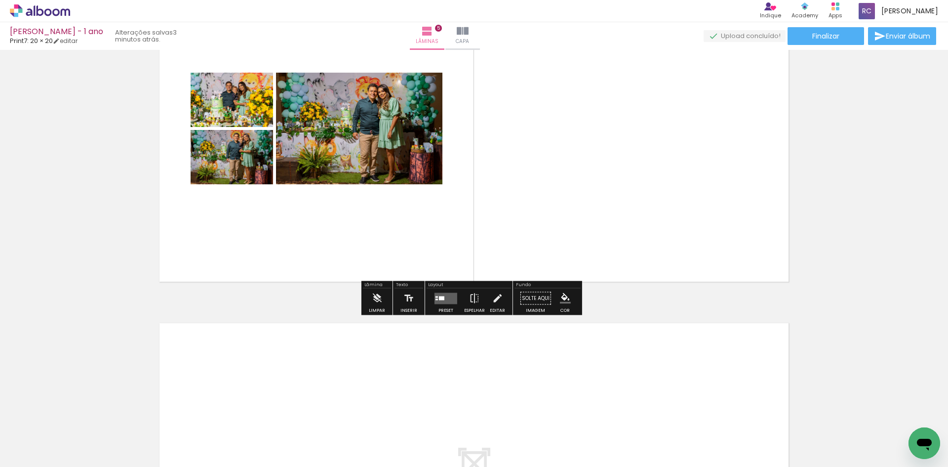
scroll to position [1403, 0]
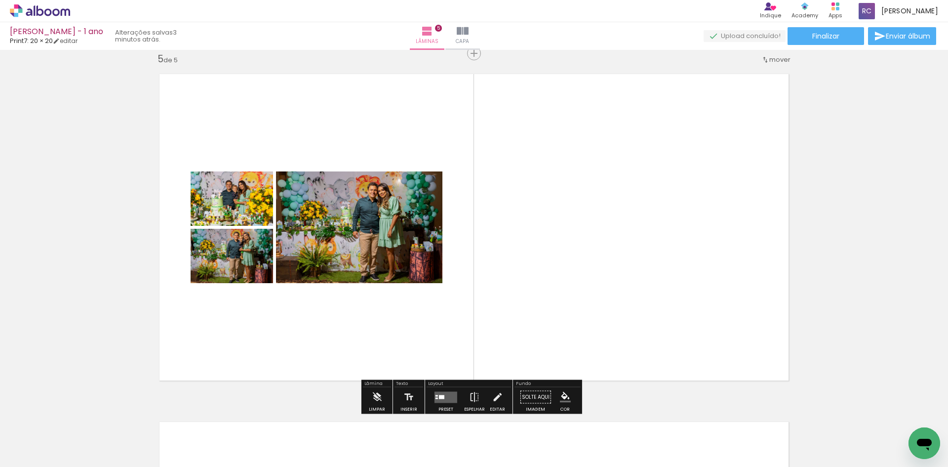
click at [439, 396] on div at bounding box center [441, 397] width 5 height 4
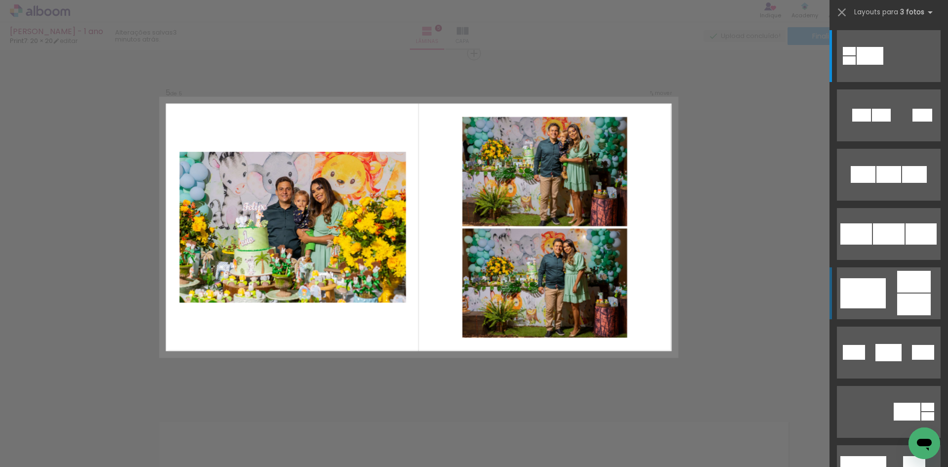
click at [893, 283] on quentale-layouter at bounding box center [889, 293] width 104 height 52
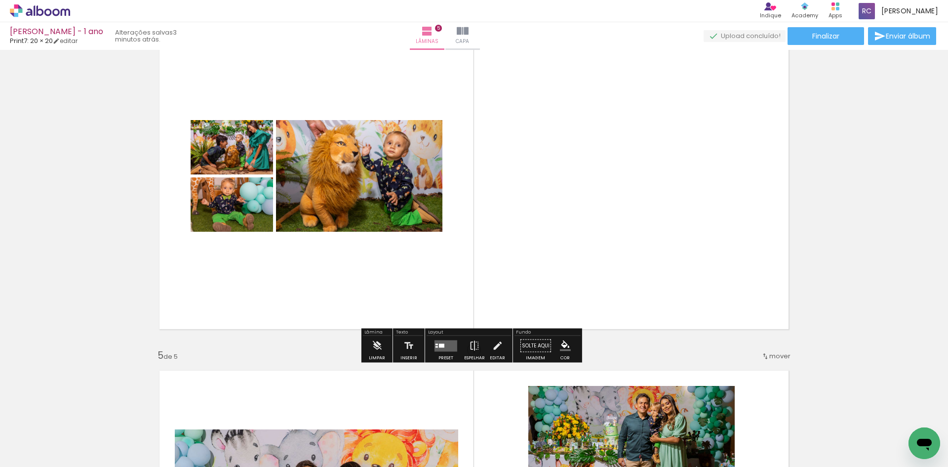
scroll to position [1058, 0]
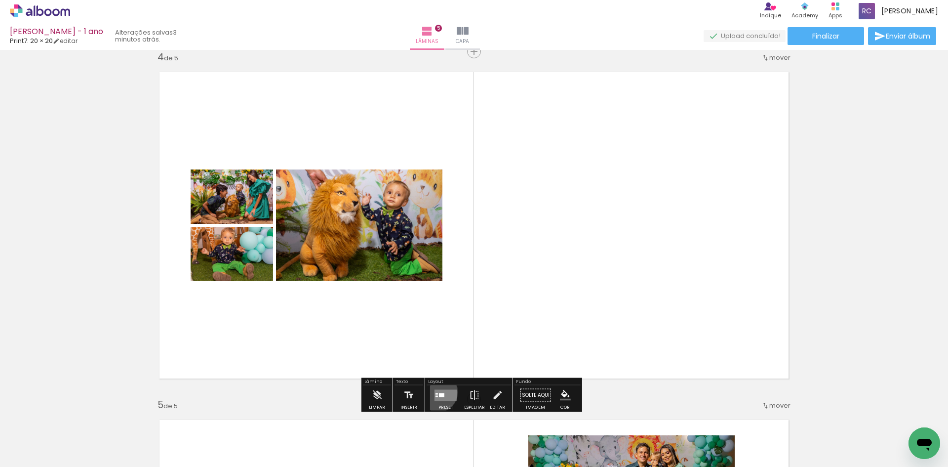
click at [435, 392] on quentale-layouter at bounding box center [445, 394] width 23 height 11
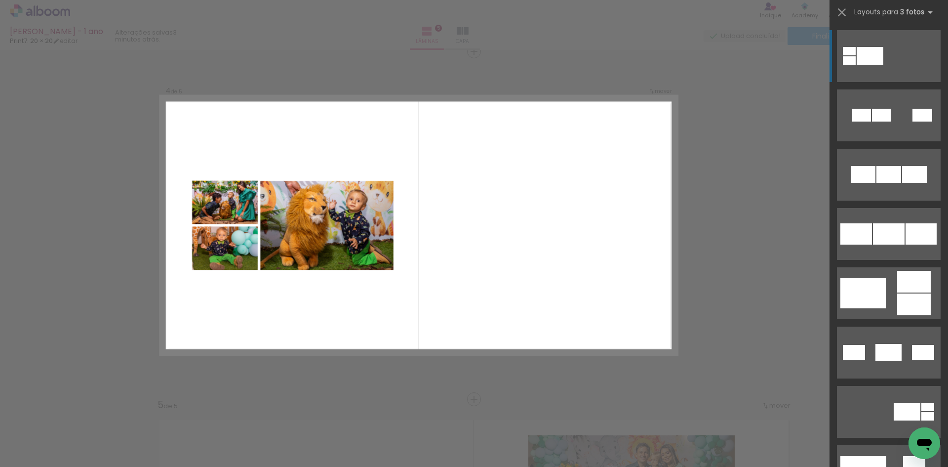
scroll to position [1056, 0]
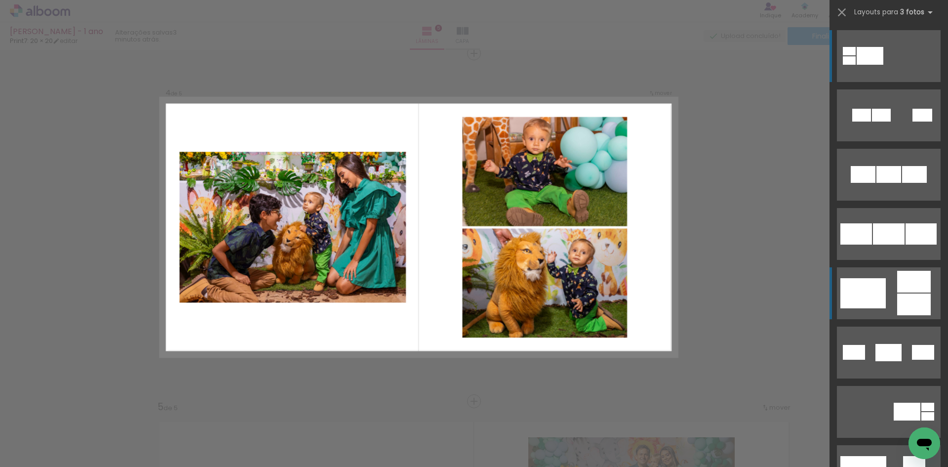
click at [863, 300] on div at bounding box center [862, 293] width 45 height 30
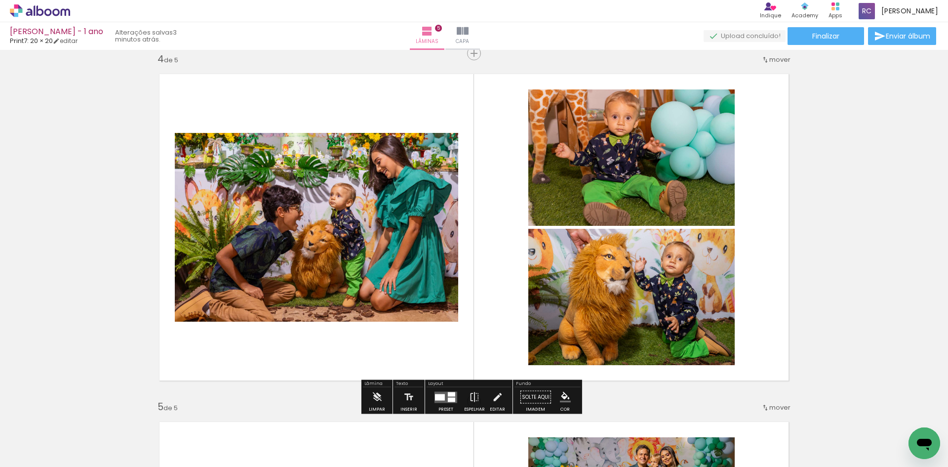
click at [843, 300] on div "Inserir lâmina 1 de 5 Inserir lâmina 2 de 5 Inserir lâmina 3 de 5 Inserir lâmin…" at bounding box center [474, 41] width 948 height 2086
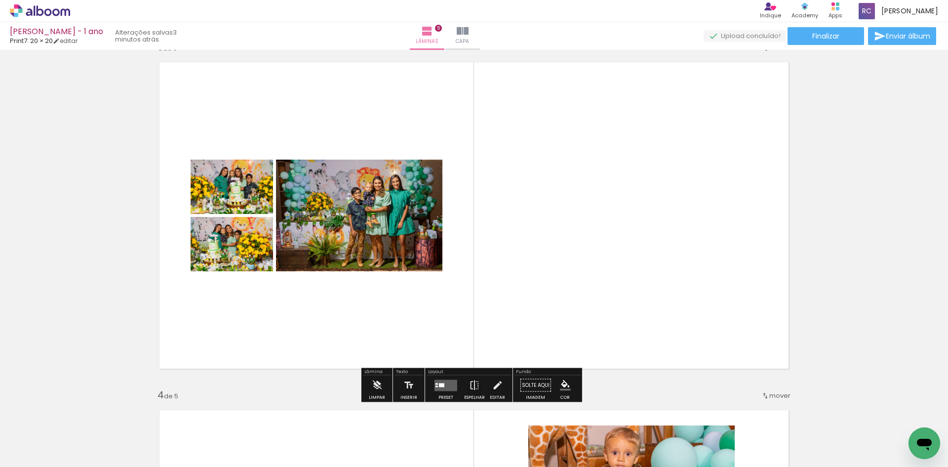
scroll to position [710, 0]
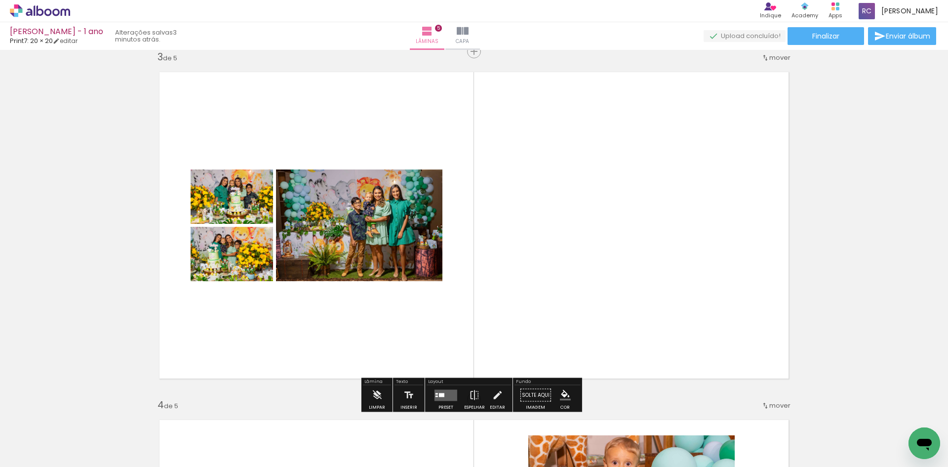
click at [441, 395] on div at bounding box center [441, 395] width 5 height 4
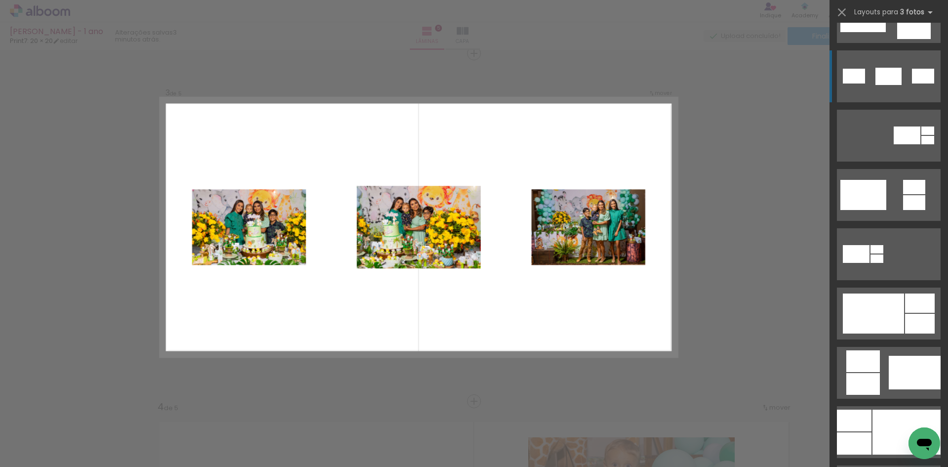
scroll to position [296, 0]
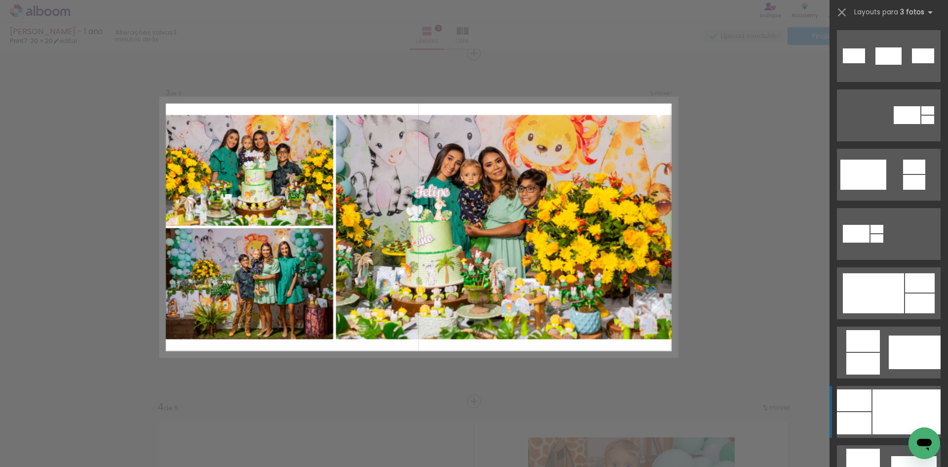
click at [881, 421] on div at bounding box center [906, 411] width 68 height 45
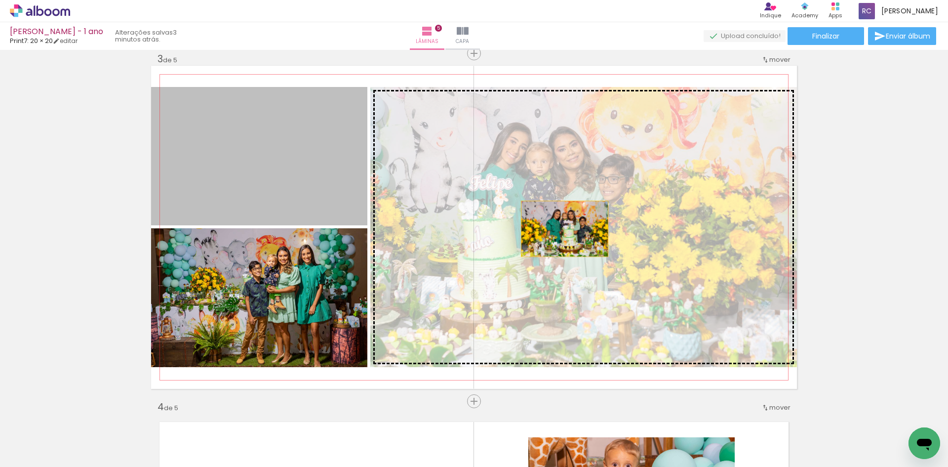
drag, startPoint x: 307, startPoint y: 169, endPoint x: 561, endPoint y: 229, distance: 260.6
click at [0, 0] on slot at bounding box center [0, 0] width 0 height 0
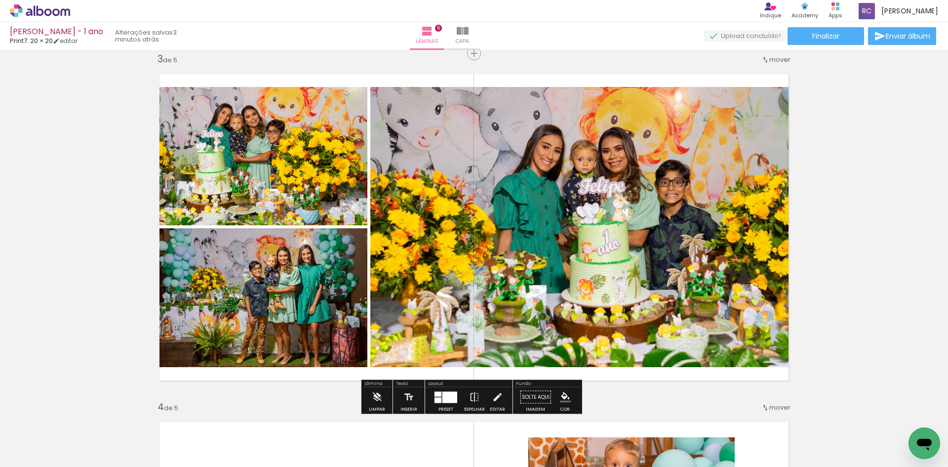
click at [870, 220] on div "Inserir lâmina 1 de 5 Inserir lâmina 2 de 5 Inserir lâmina 3 de 5 Inserir lâmin…" at bounding box center [474, 388] width 948 height 2086
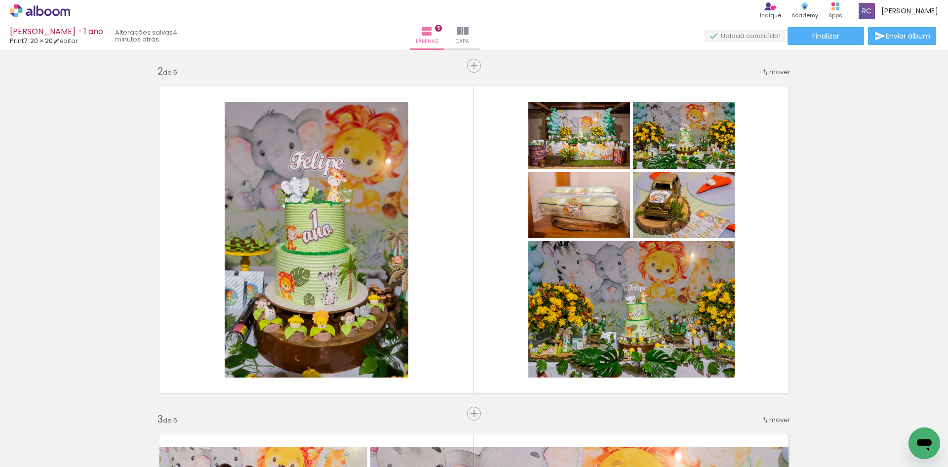
scroll to position [362, 0]
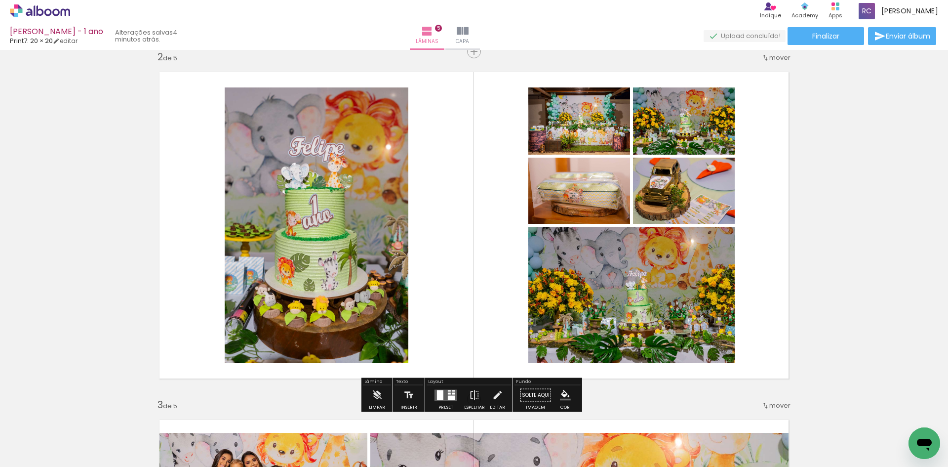
click at [437, 395] on div at bounding box center [440, 395] width 6 height 10
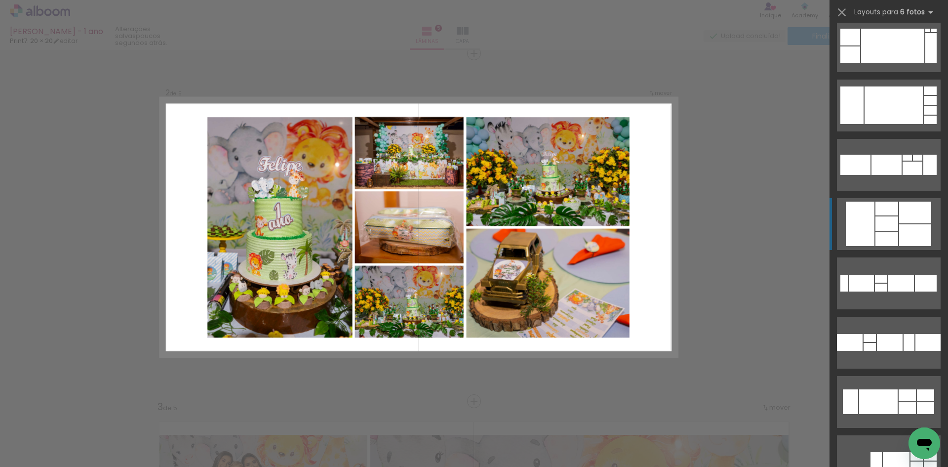
scroll to position [2962, 0]
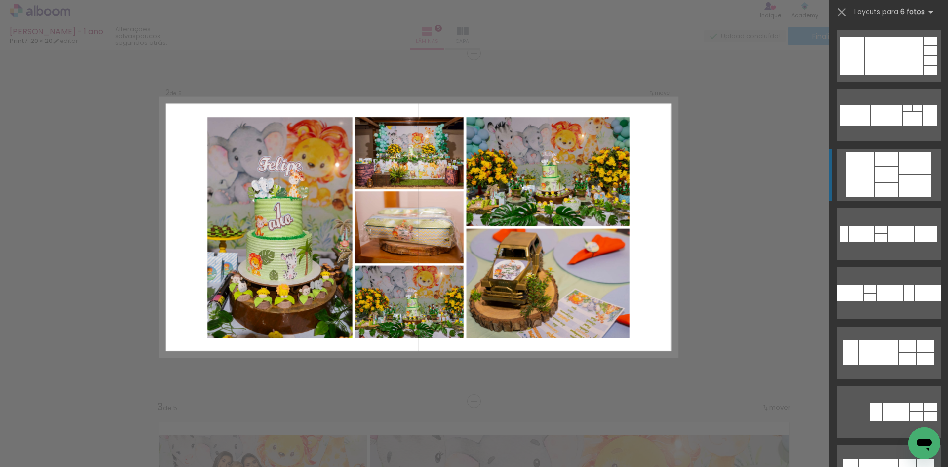
click at [887, 152] on div at bounding box center [886, 159] width 23 height 14
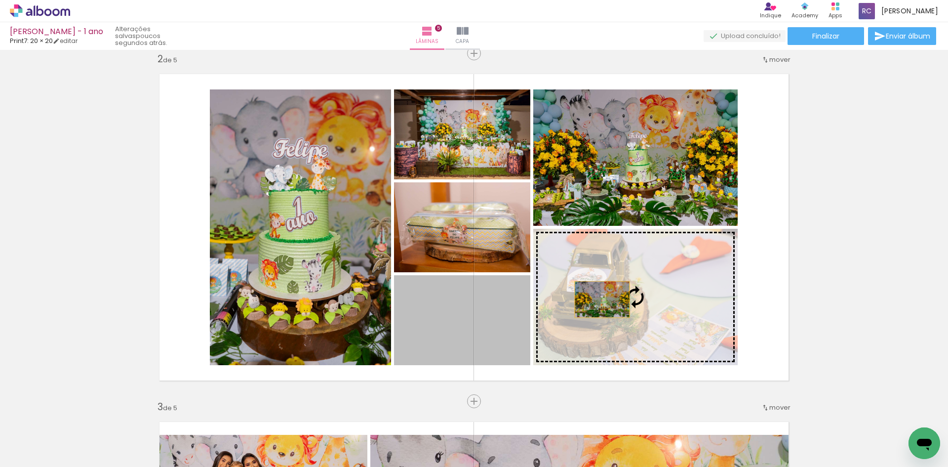
drag, startPoint x: 465, startPoint y: 335, endPoint x: 602, endPoint y: 296, distance: 143.2
click at [0, 0] on slot at bounding box center [0, 0] width 0 height 0
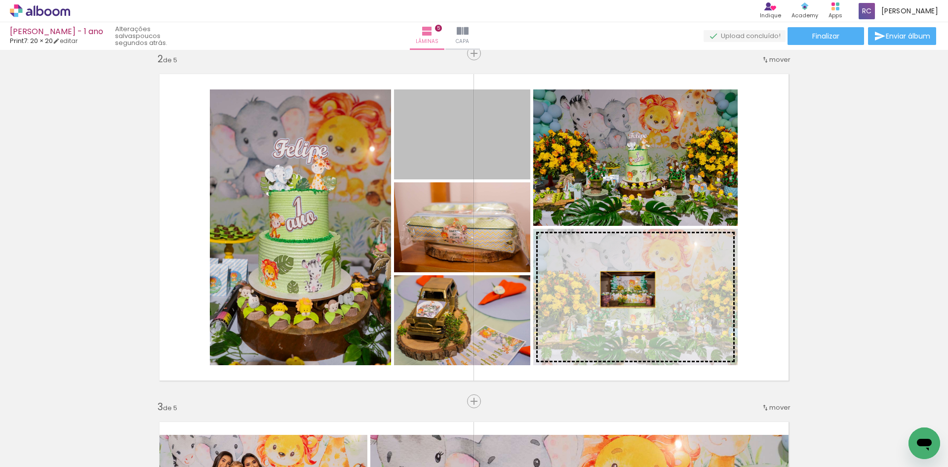
drag, startPoint x: 445, startPoint y: 152, endPoint x: 624, endPoint y: 289, distance: 225.8
click at [0, 0] on slot at bounding box center [0, 0] width 0 height 0
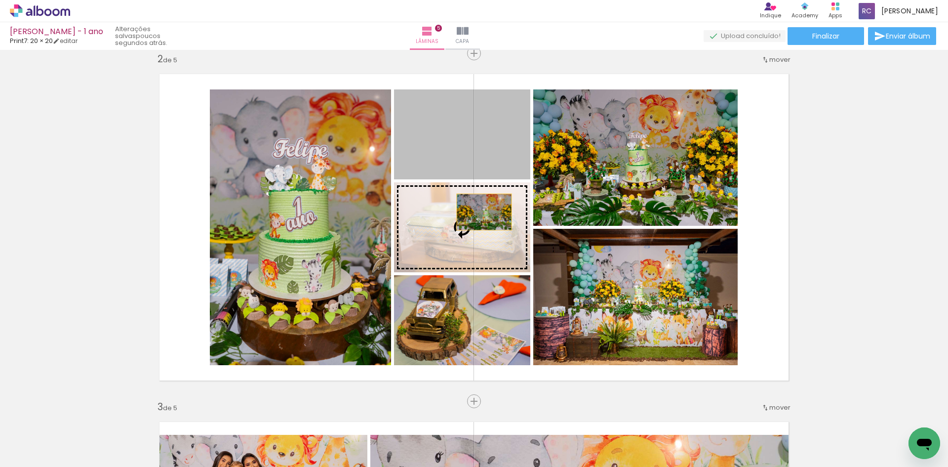
drag, startPoint x: 476, startPoint y: 158, endPoint x: 480, endPoint y: 242, distance: 85.0
click at [0, 0] on slot at bounding box center [0, 0] width 0 height 0
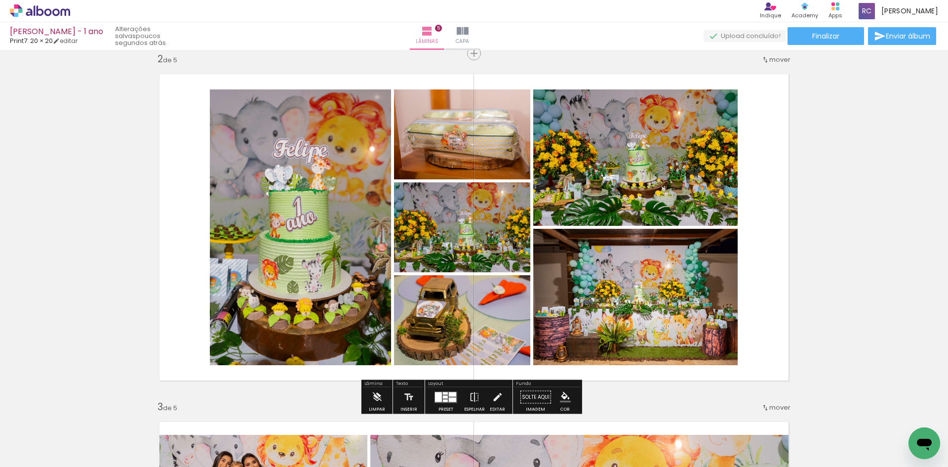
click at [504, 140] on quentale-photo at bounding box center [462, 134] width 136 height 90
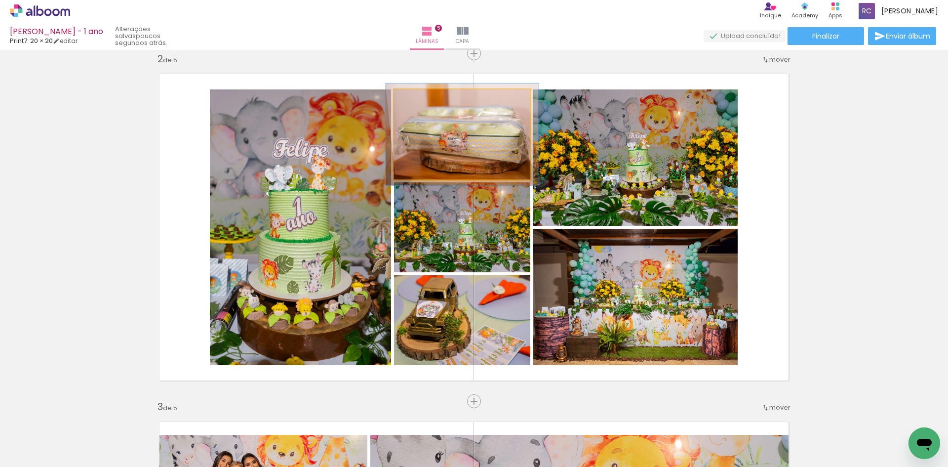
type paper-slider "112"
click at [418, 98] on div at bounding box center [421, 99] width 9 height 9
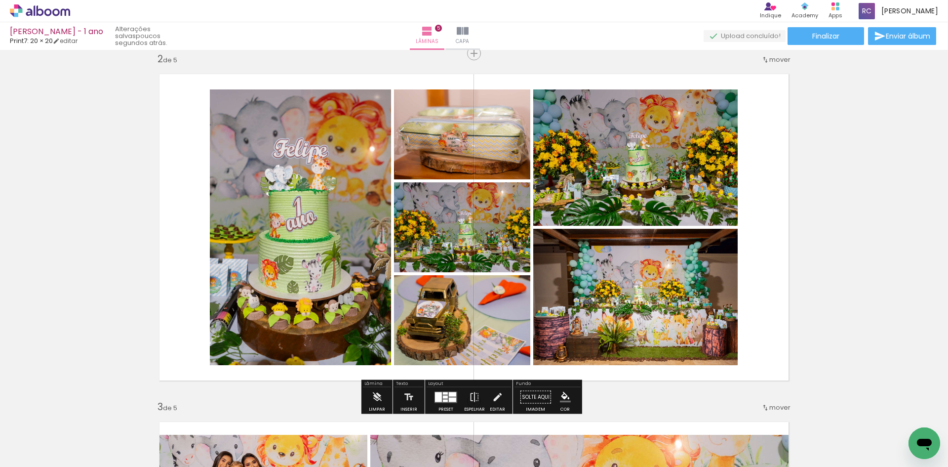
click at [785, 134] on quentale-layouter at bounding box center [474, 227] width 646 height 323
click at [782, 135] on quentale-layouter at bounding box center [474, 227] width 646 height 323
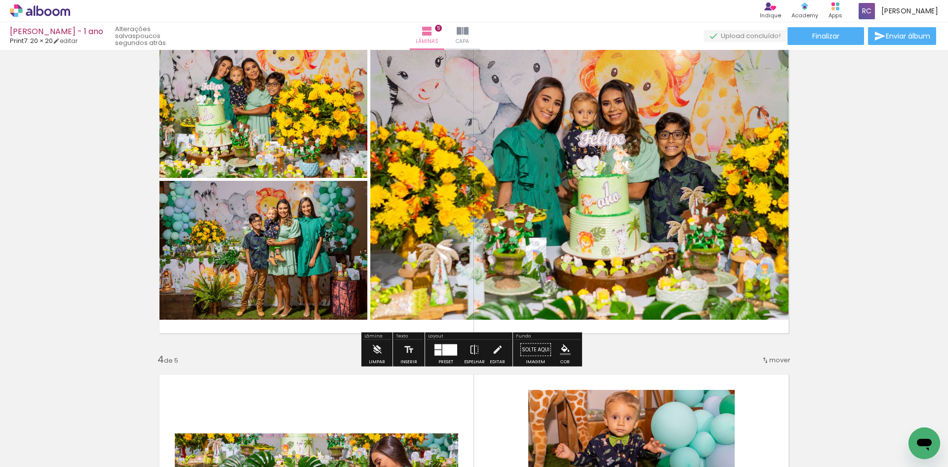
click at [832, 116] on div "Inserir lâmina 1 de 5 Inserir lâmina 2 de 5 Inserir lâmina 3 de 5 Inserir lâmin…" at bounding box center [474, 341] width 948 height 2086
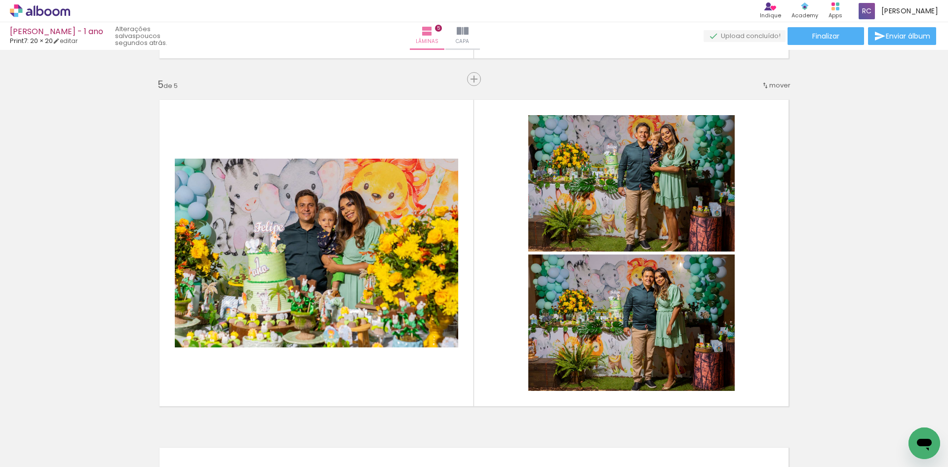
scroll to position [1397, 0]
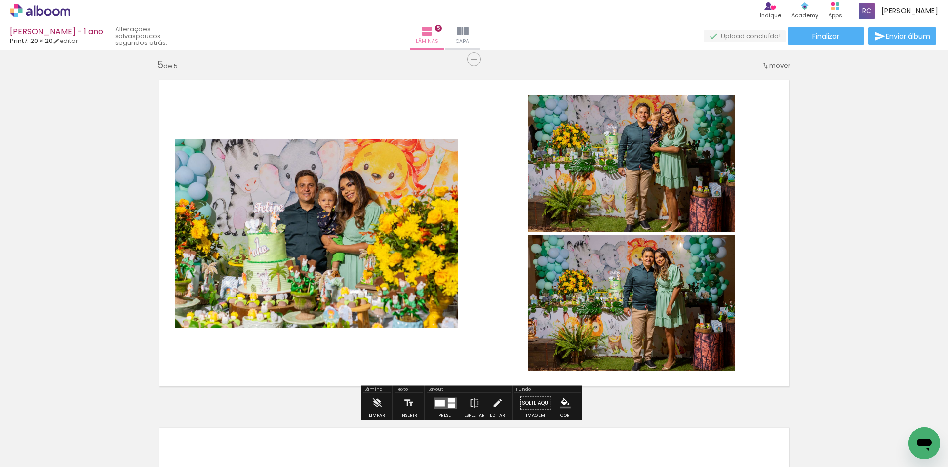
click at [451, 396] on div at bounding box center [446, 403] width 27 height 20
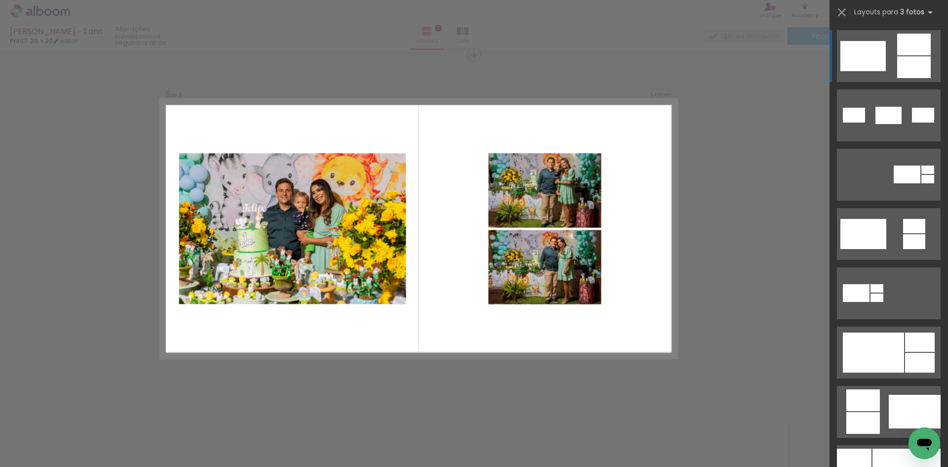
scroll to position [1403, 0]
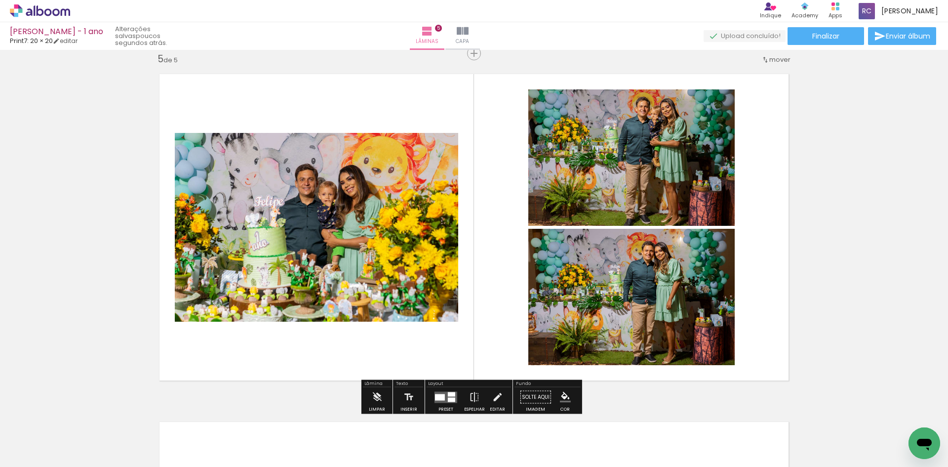
click at [452, 395] on div at bounding box center [451, 394] width 7 height 4
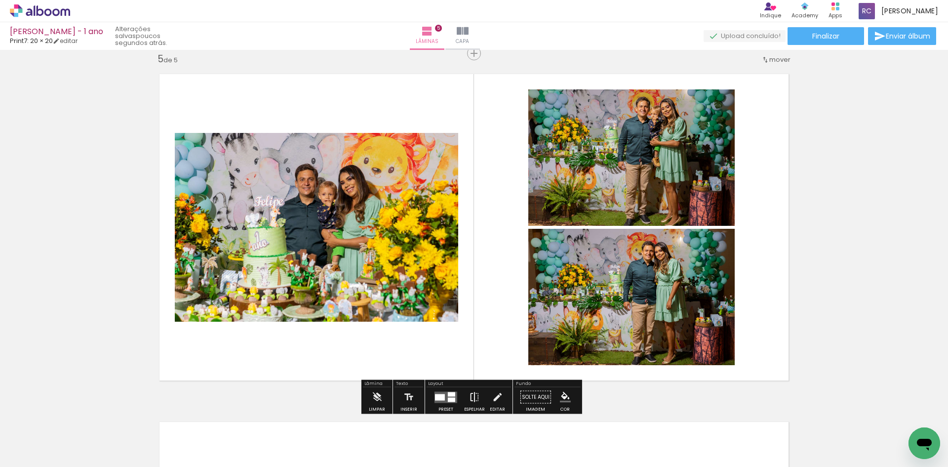
click at [474, 396] on iron-icon at bounding box center [474, 397] width 11 height 20
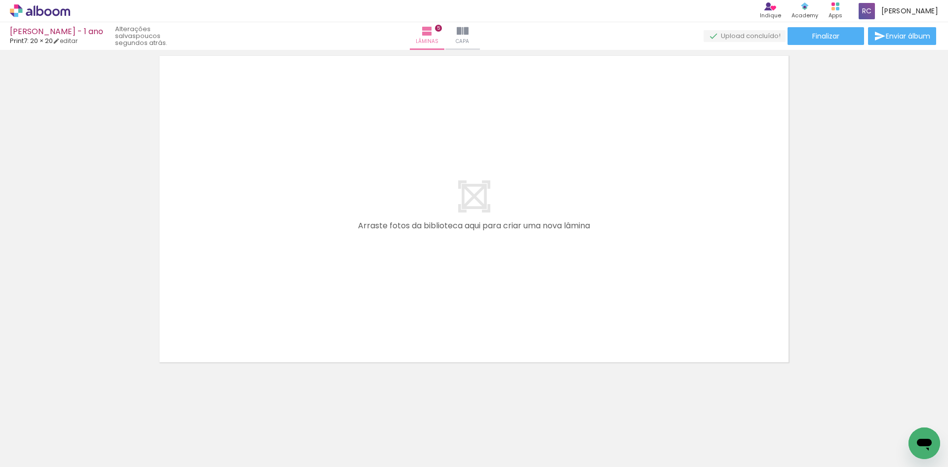
scroll to position [0, 362]
drag, startPoint x: 348, startPoint y: 434, endPoint x: 369, endPoint y: 354, distance: 83.7
click at [328, 313] on quentale-workspace at bounding box center [474, 233] width 948 height 467
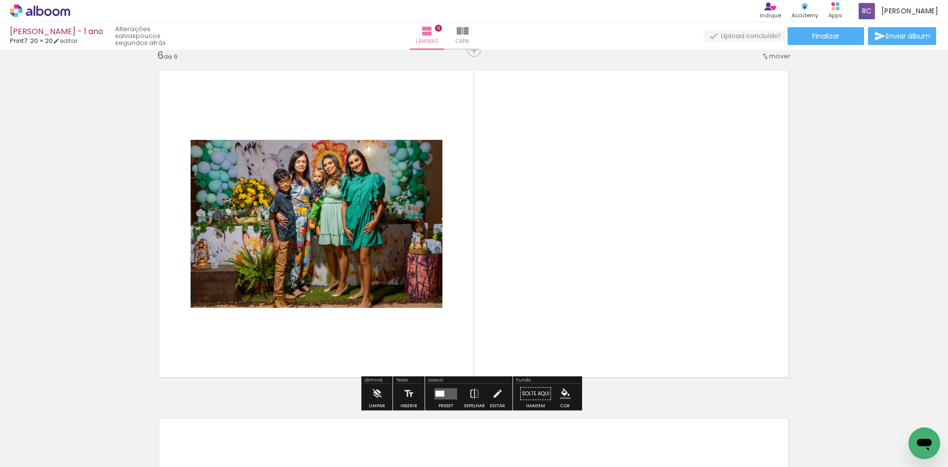
scroll to position [1751, 0]
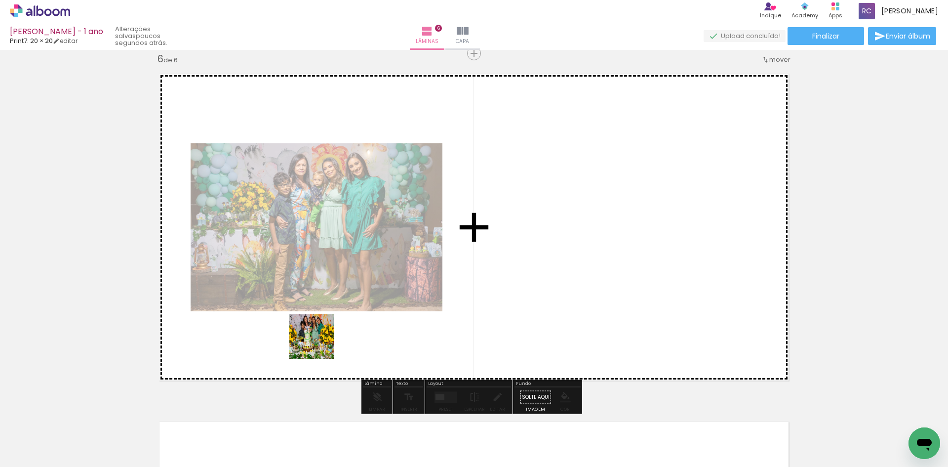
drag, startPoint x: 410, startPoint y: 434, endPoint x: 316, endPoint y: 342, distance: 132.3
click at [316, 342] on quentale-workspace at bounding box center [474, 233] width 948 height 467
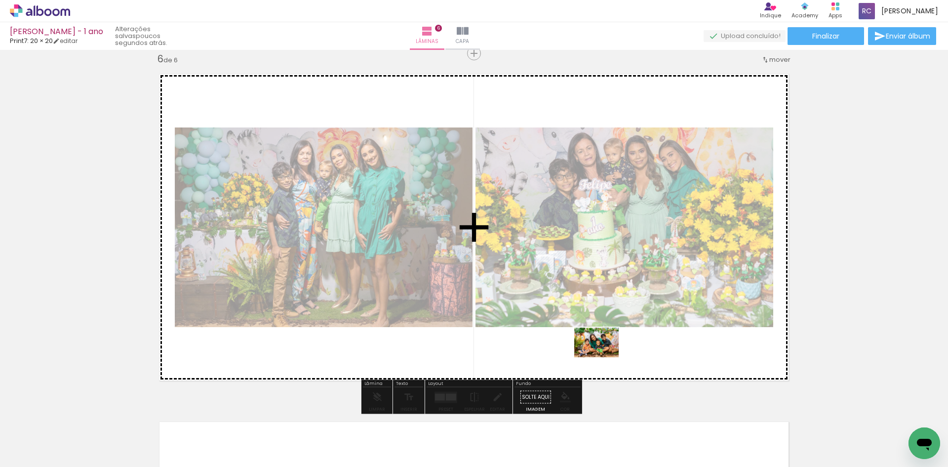
drag, startPoint x: 569, startPoint y: 445, endPoint x: 604, endPoint y: 357, distance: 94.9
click at [604, 357] on quentale-workspace at bounding box center [474, 233] width 948 height 467
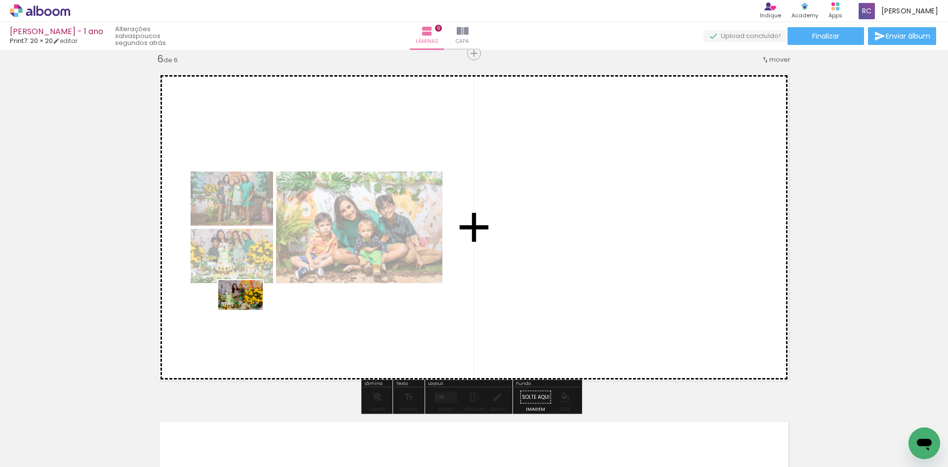
drag, startPoint x: 460, startPoint y: 442, endPoint x: 248, endPoint y: 310, distance: 249.8
click at [248, 310] on quentale-workspace at bounding box center [474, 233] width 948 height 467
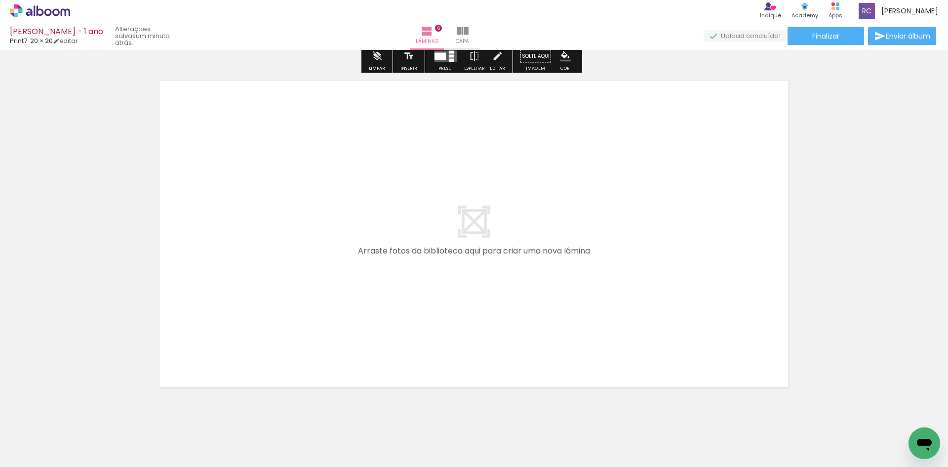
scroll to position [2096, 0]
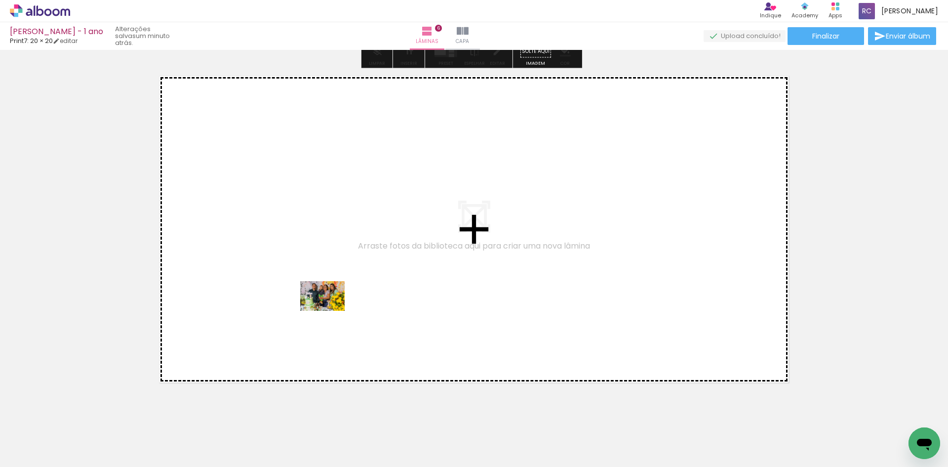
drag, startPoint x: 357, startPoint y: 440, endPoint x: 329, endPoint y: 309, distance: 134.2
click at [329, 309] on quentale-workspace at bounding box center [474, 233] width 948 height 467
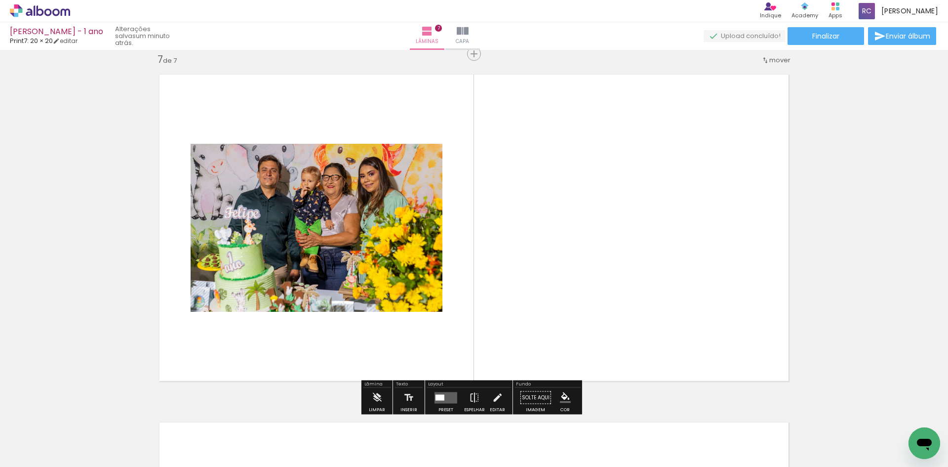
scroll to position [2098, 0]
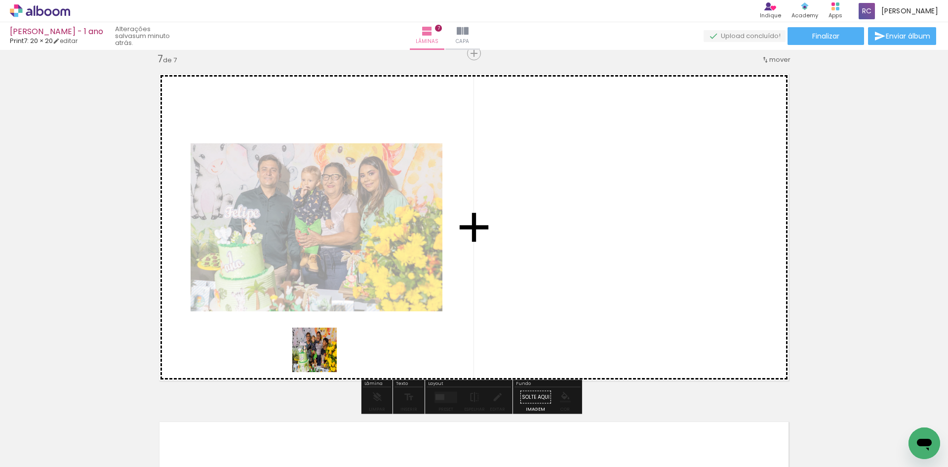
drag, startPoint x: 322, startPoint y: 443, endPoint x: 322, endPoint y: 353, distance: 90.4
click at [322, 353] on quentale-workspace at bounding box center [474, 233] width 948 height 467
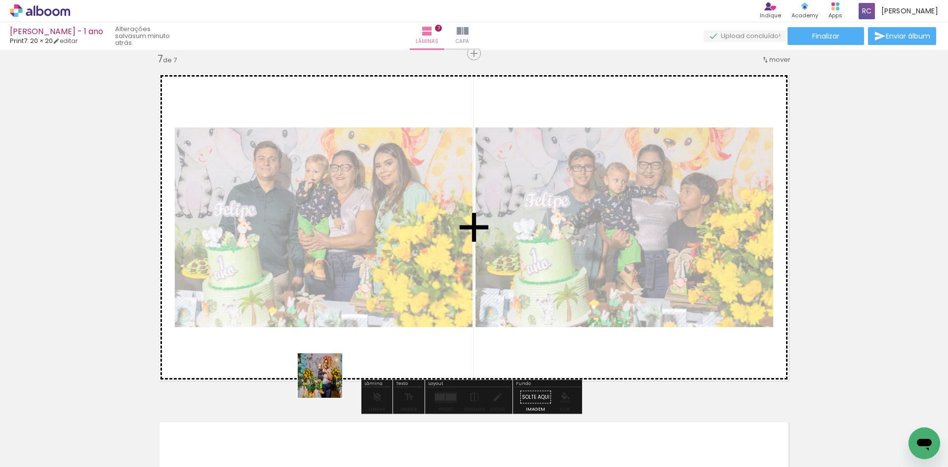
drag, startPoint x: 260, startPoint y: 441, endPoint x: 350, endPoint y: 357, distance: 122.6
click at [350, 357] on quentale-workspace at bounding box center [474, 233] width 948 height 467
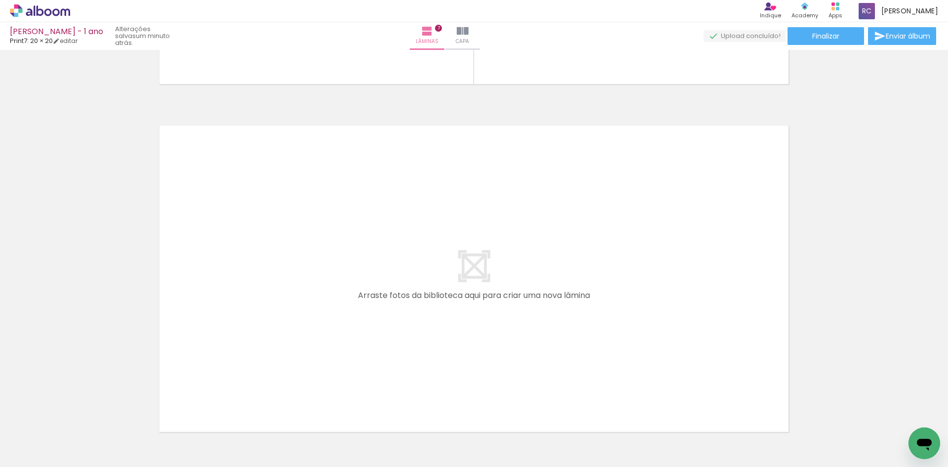
scroll to position [2444, 0]
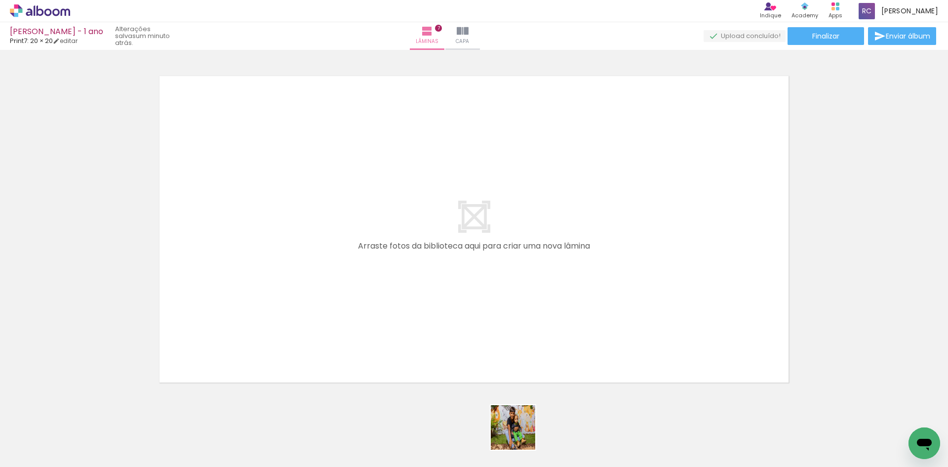
drag, startPoint x: 533, startPoint y: 444, endPoint x: 354, endPoint y: 328, distance: 213.1
click at [256, 281] on quentale-workspace at bounding box center [474, 233] width 948 height 467
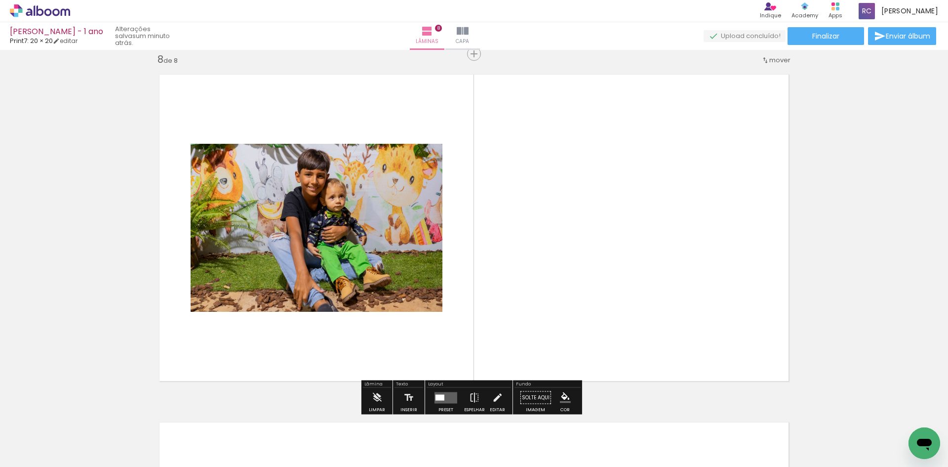
scroll to position [2446, 0]
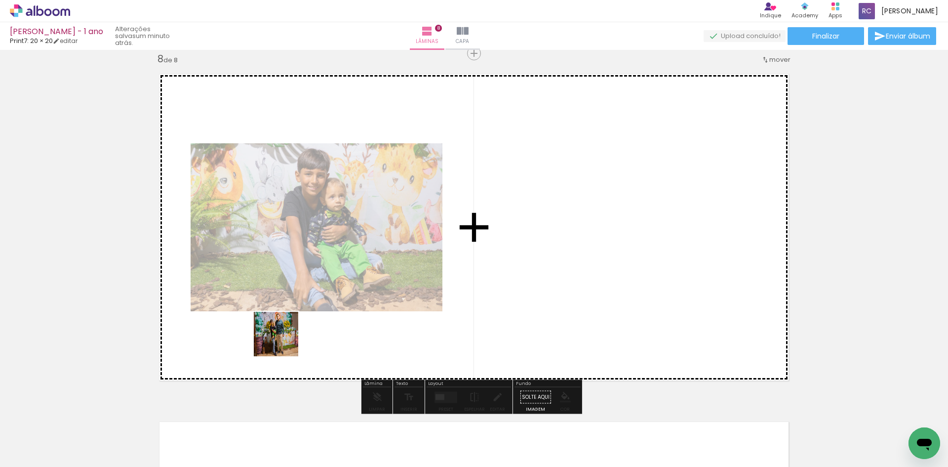
drag, startPoint x: 583, startPoint y: 433, endPoint x: 280, endPoint y: 344, distance: 316.1
click at [271, 340] on quentale-workspace at bounding box center [474, 233] width 948 height 467
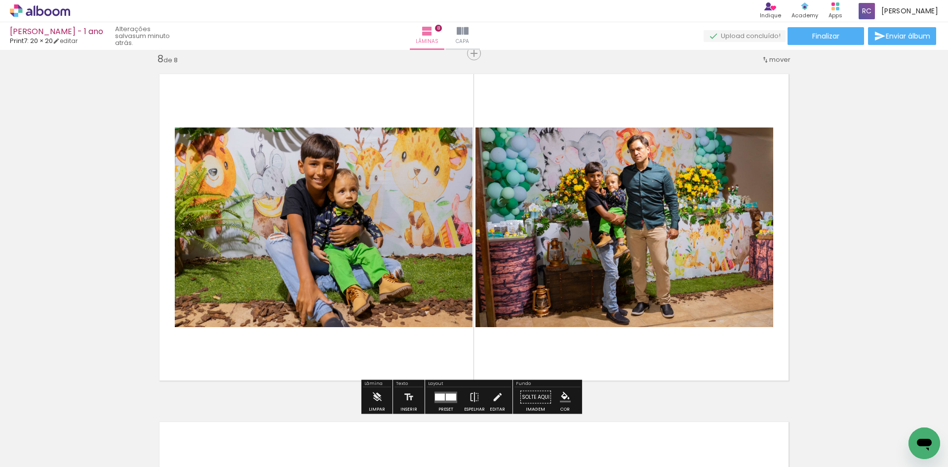
scroll to position [0, 991]
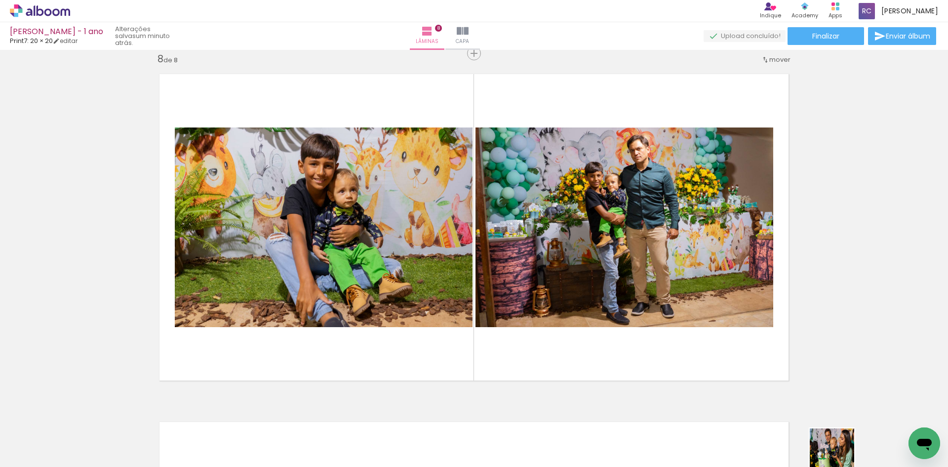
drag, startPoint x: 816, startPoint y: 458, endPoint x: 845, endPoint y: 458, distance: 29.6
click at [845, 458] on quentale-thumb at bounding box center [821, 433] width 55 height 57
click at [797, 443] on div at bounding box center [797, 433] width 49 height 33
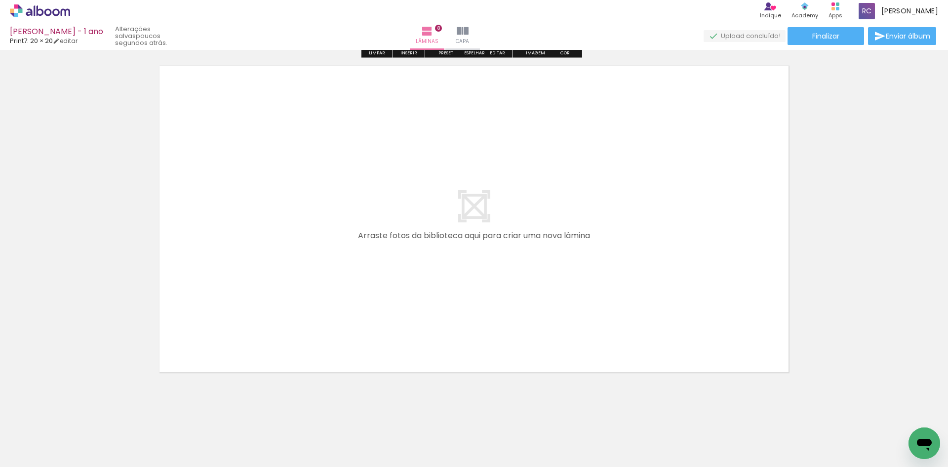
scroll to position [2819, 0]
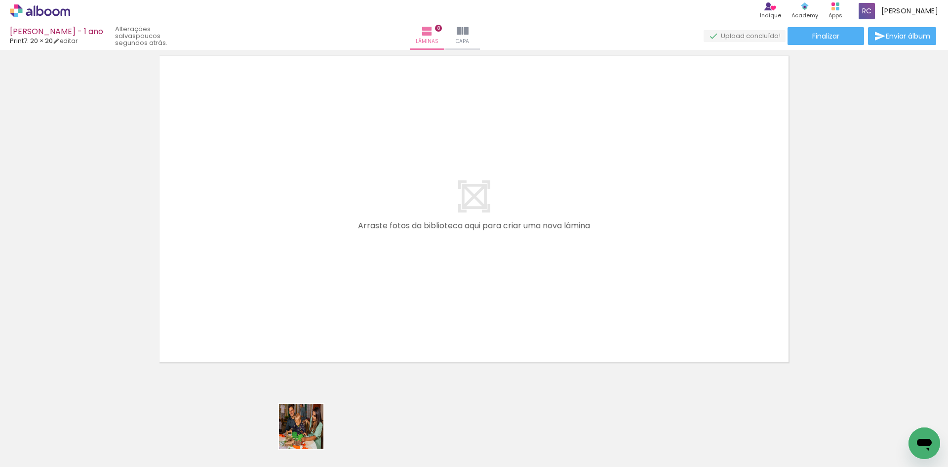
drag, startPoint x: 309, startPoint y: 441, endPoint x: 298, endPoint y: 312, distance: 130.3
click at [298, 312] on quentale-workspace at bounding box center [474, 233] width 948 height 467
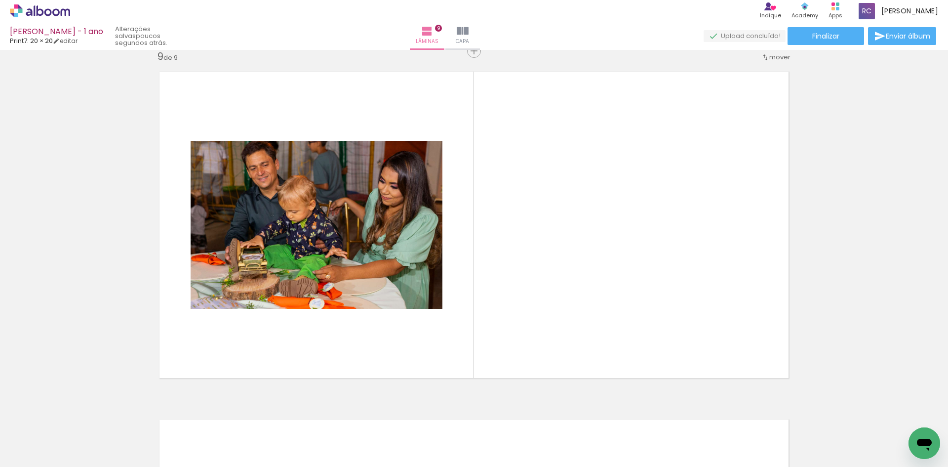
scroll to position [2794, 0]
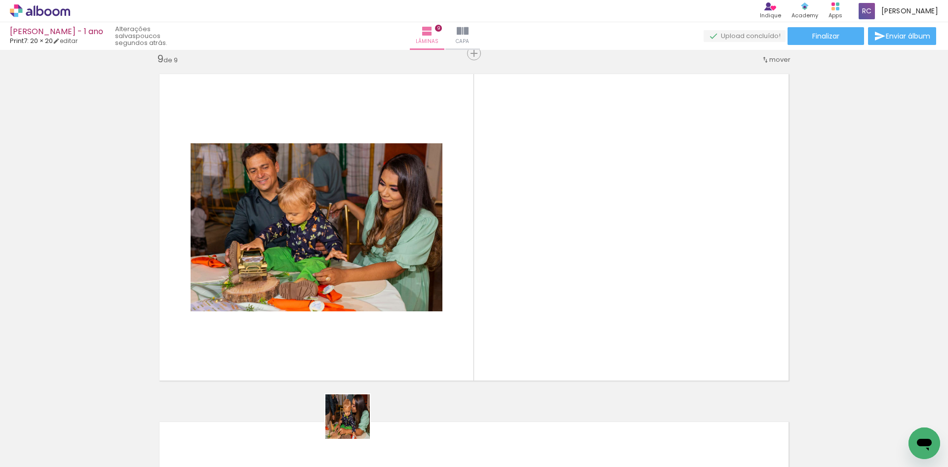
drag, startPoint x: 355, startPoint y: 436, endPoint x: 324, endPoint y: 358, distance: 83.8
click at [324, 358] on quentale-workspace at bounding box center [474, 233] width 948 height 467
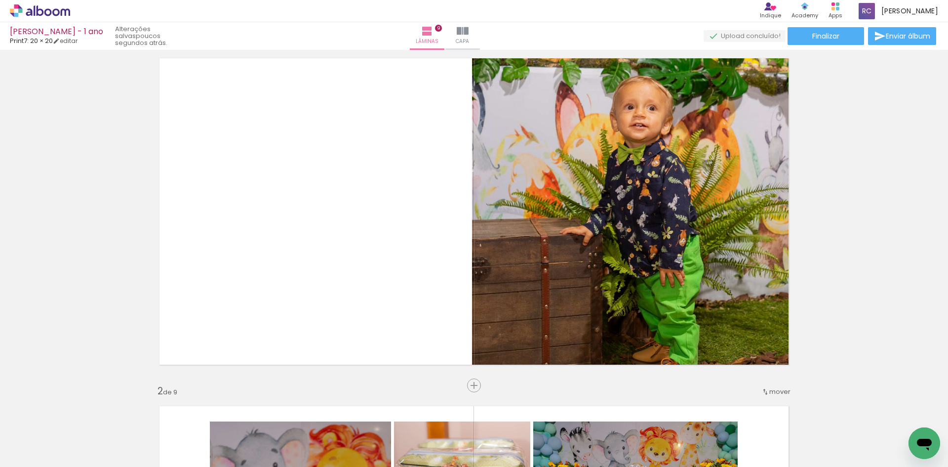
scroll to position [0, 0]
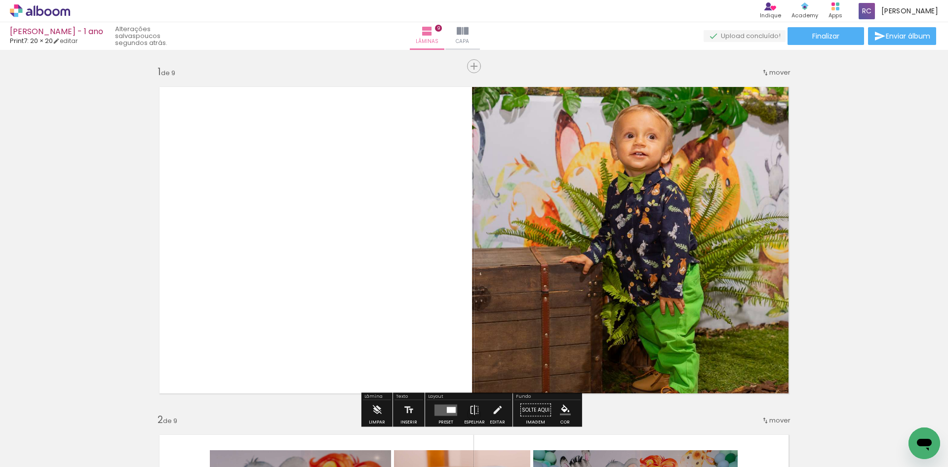
click at [535, 275] on quentale-photo at bounding box center [634, 240] width 325 height 323
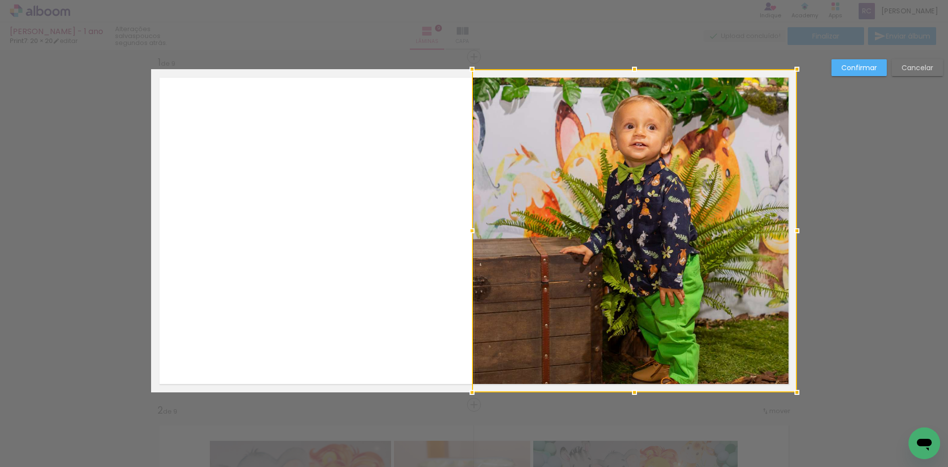
scroll to position [13, 0]
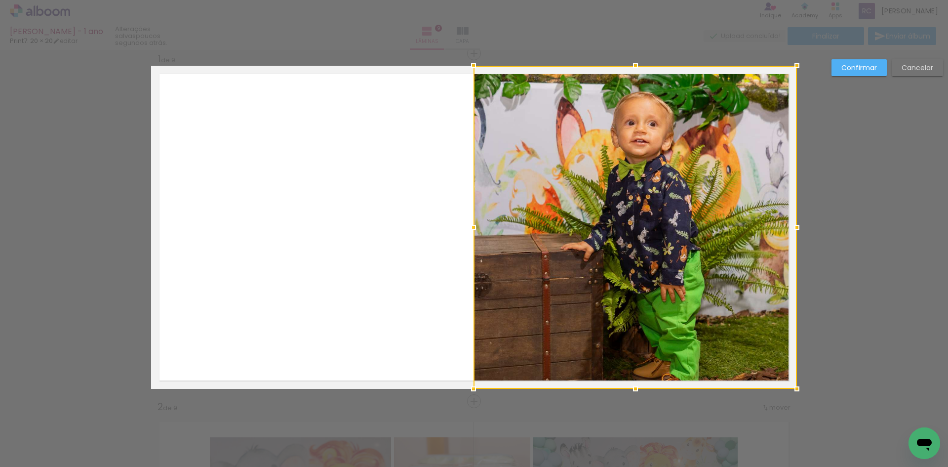
drag, startPoint x: 471, startPoint y: 228, endPoint x: 442, endPoint y: 234, distance: 29.3
click at [442, 234] on album-spread "1 de 9" at bounding box center [474, 227] width 646 height 323
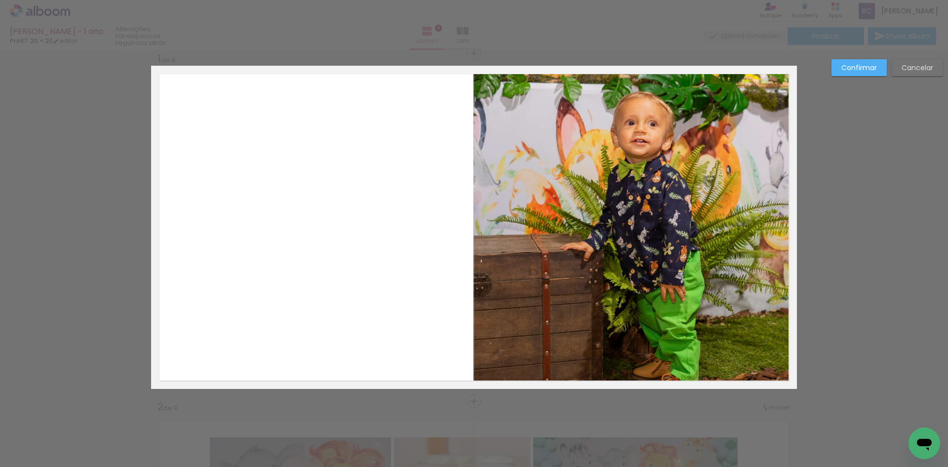
click at [847, 62] on paper-button "Confirmar" at bounding box center [858, 67] width 55 height 17
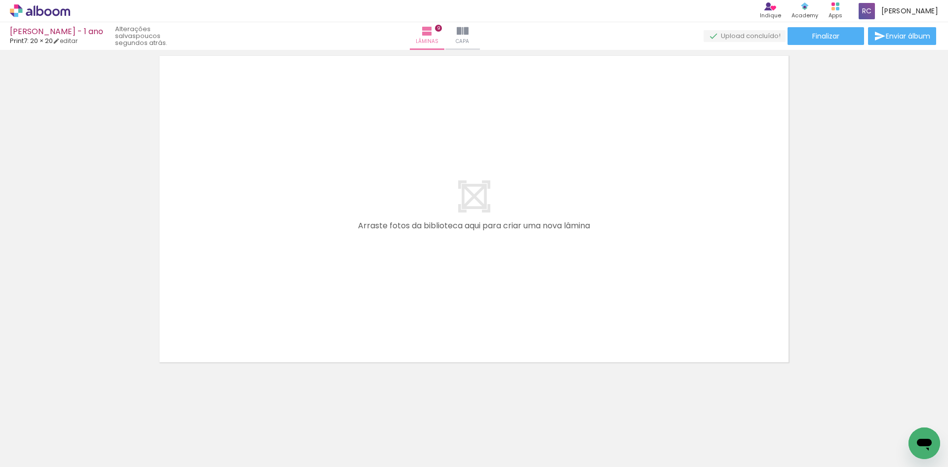
scroll to position [3167, 0]
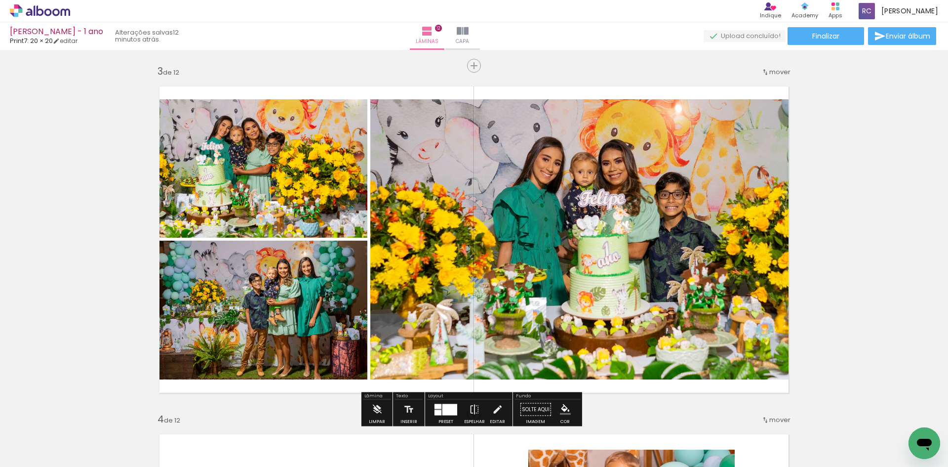
scroll to position [691, 0]
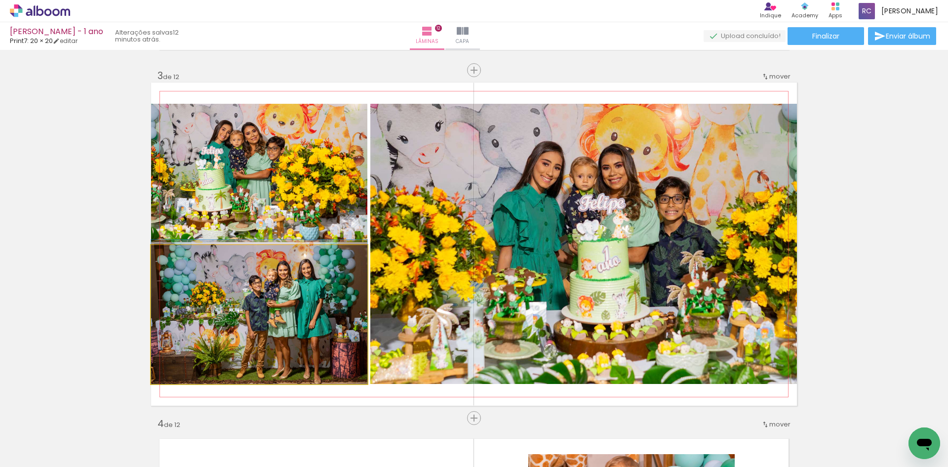
drag, startPoint x: 257, startPoint y: 347, endPoint x: 258, endPoint y: 326, distance: 20.3
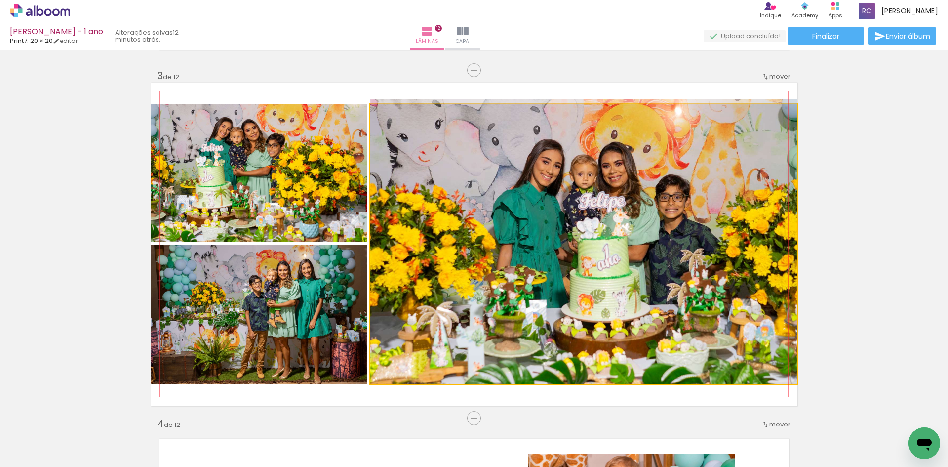
drag, startPoint x: 528, startPoint y: 288, endPoint x: 528, endPoint y: 275, distance: 13.8
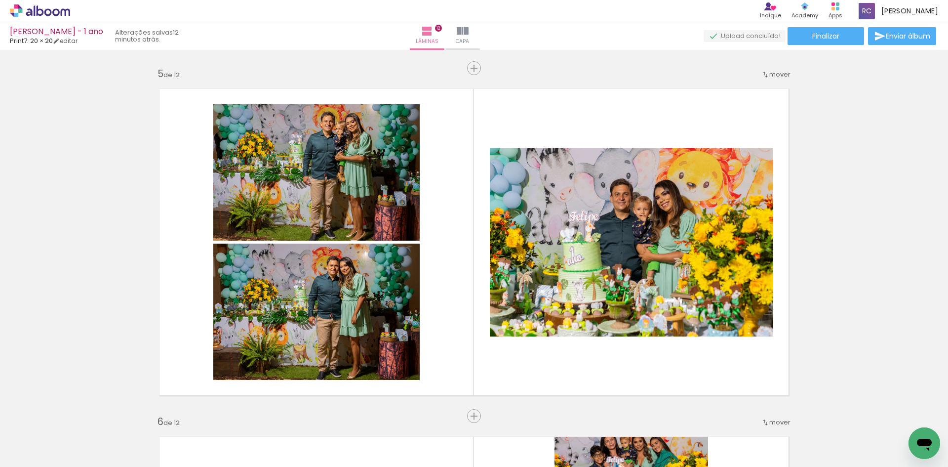
scroll to position [1382, 0]
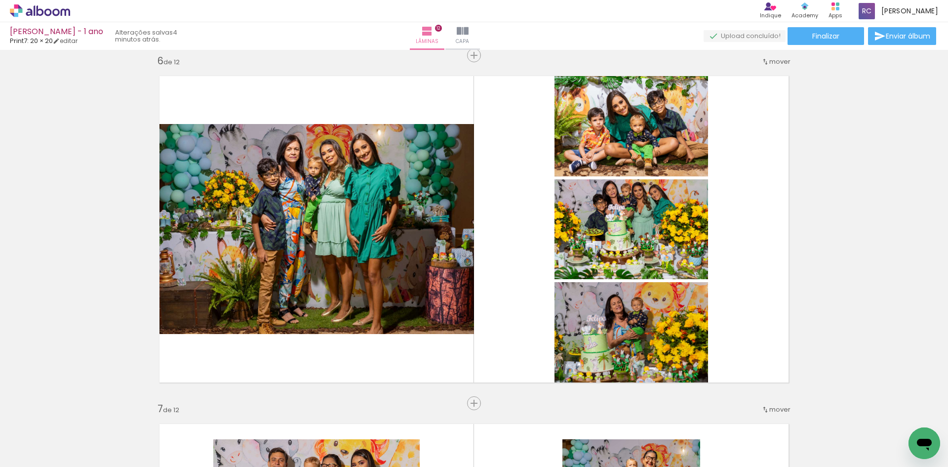
scroll to position [0, 125]
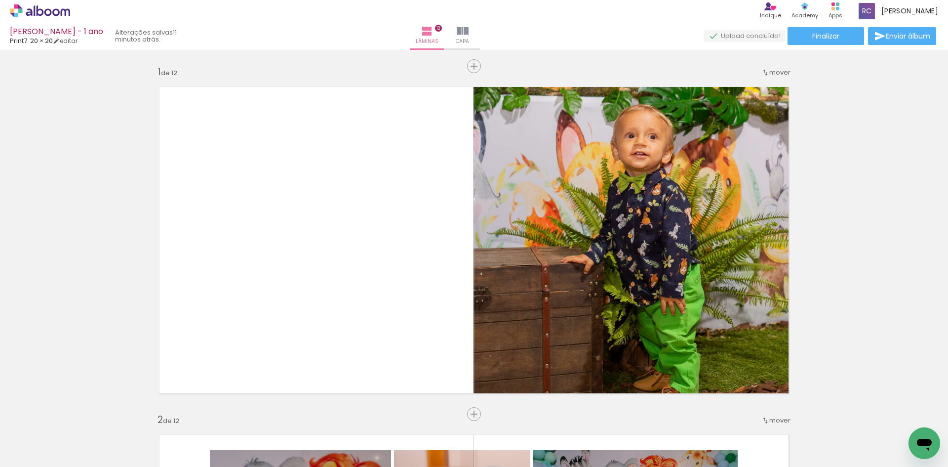
scroll to position [0, 125]
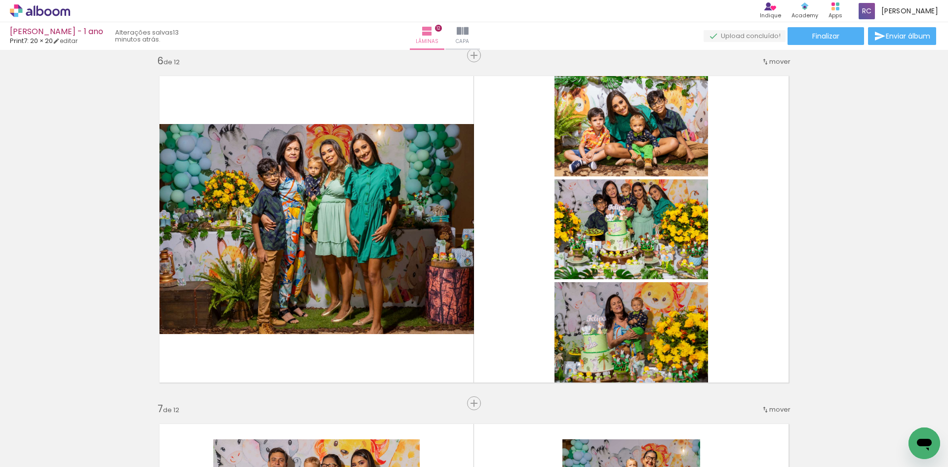
scroll to position [0, 125]
